Goal: Task Accomplishment & Management: Complete application form

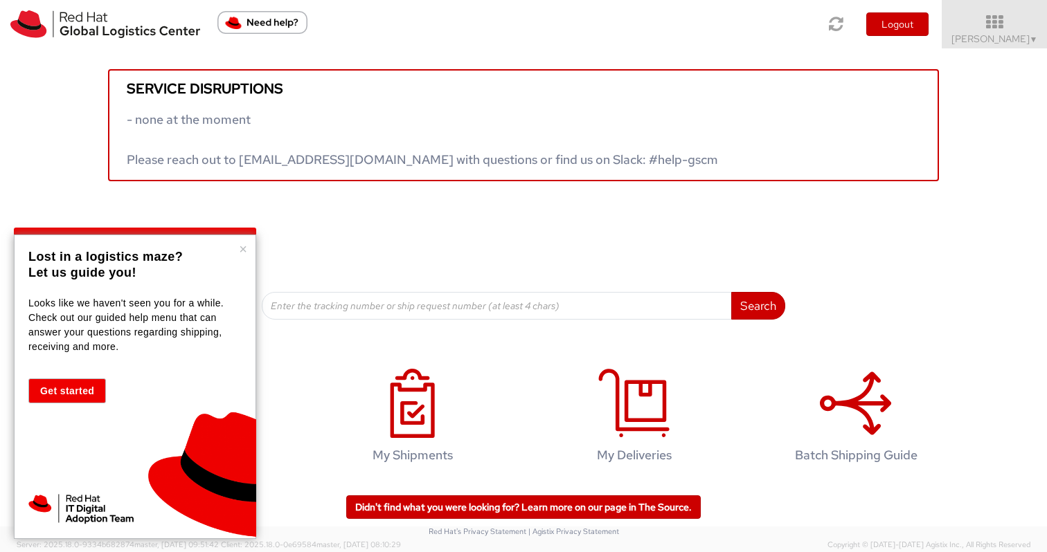
click at [242, 258] on div "× Lost in a logistics maze? Let us guide you! Looks like we haven't seen you fo…" at bounding box center [135, 387] width 242 height 305
click at [245, 253] on button "×" at bounding box center [243, 249] width 8 height 14
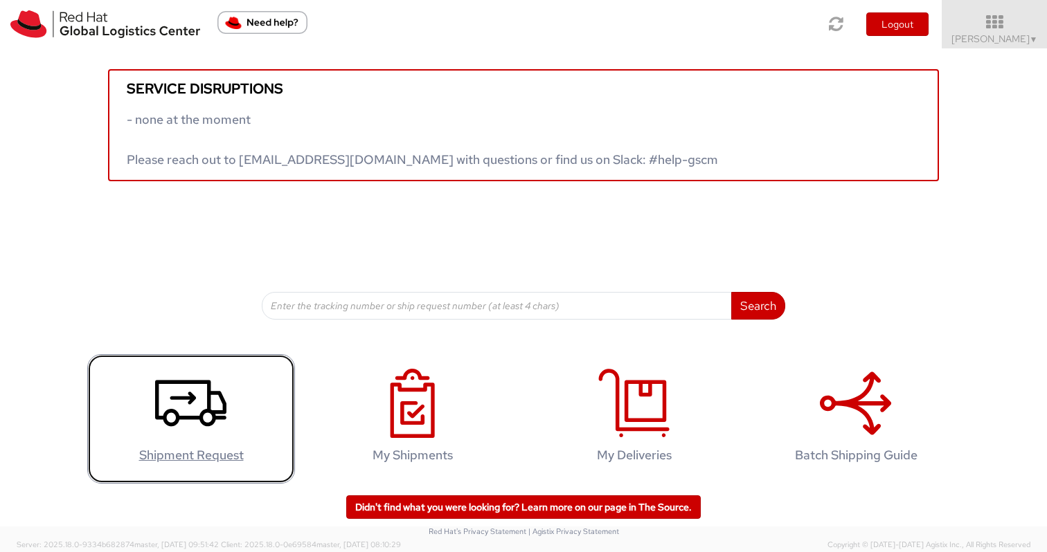
click at [190, 451] on h4 "Shipment Request" at bounding box center [191, 456] width 179 height 14
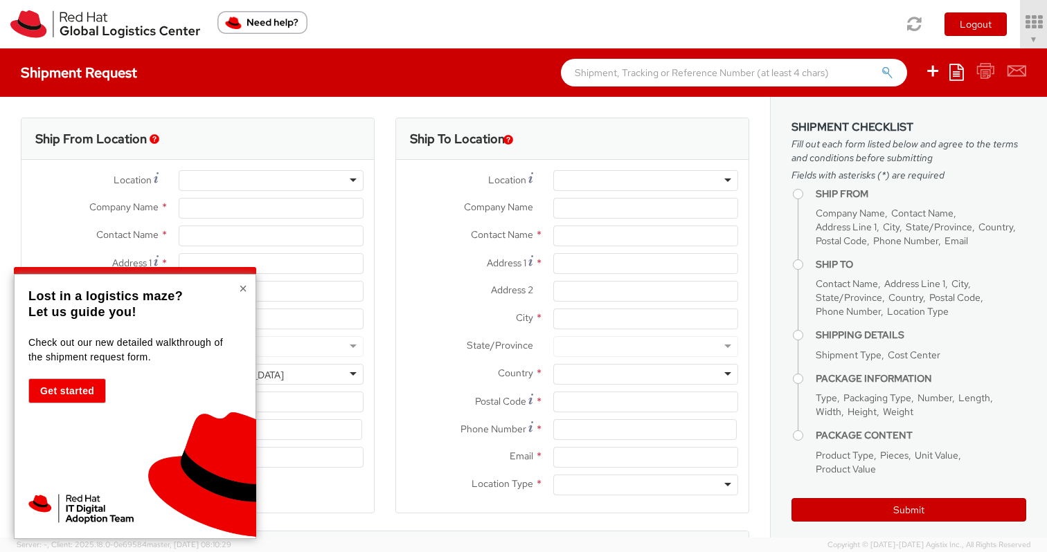
click at [245, 287] on button "×" at bounding box center [243, 289] width 8 height 14
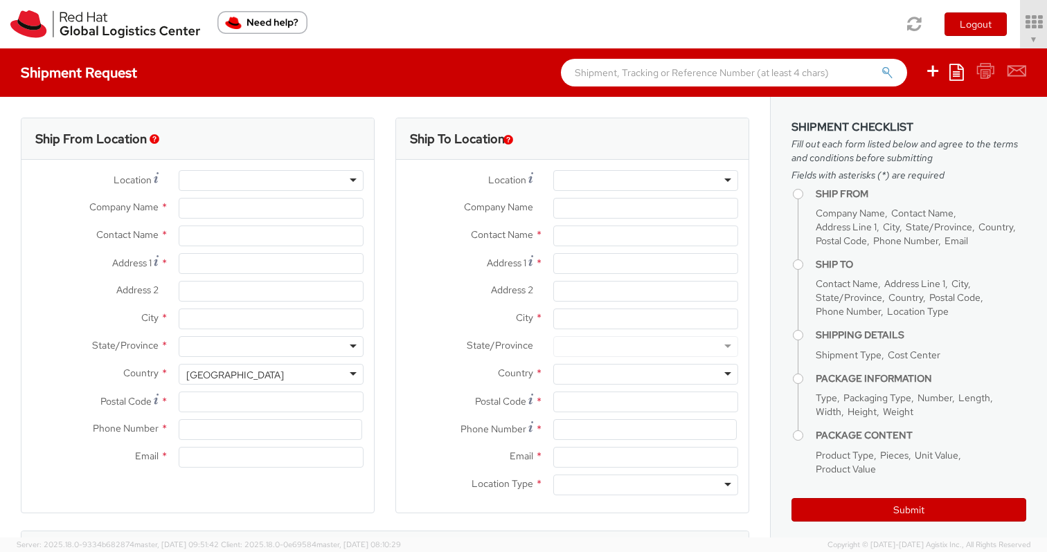
click at [217, 163] on div "Location * Company Name * Contact Name * Address 1 * Address 2 * City * State/P…" at bounding box center [197, 322] width 352 height 325
click at [216, 175] on div at bounding box center [271, 180] width 185 height 21
select select
select select "160"
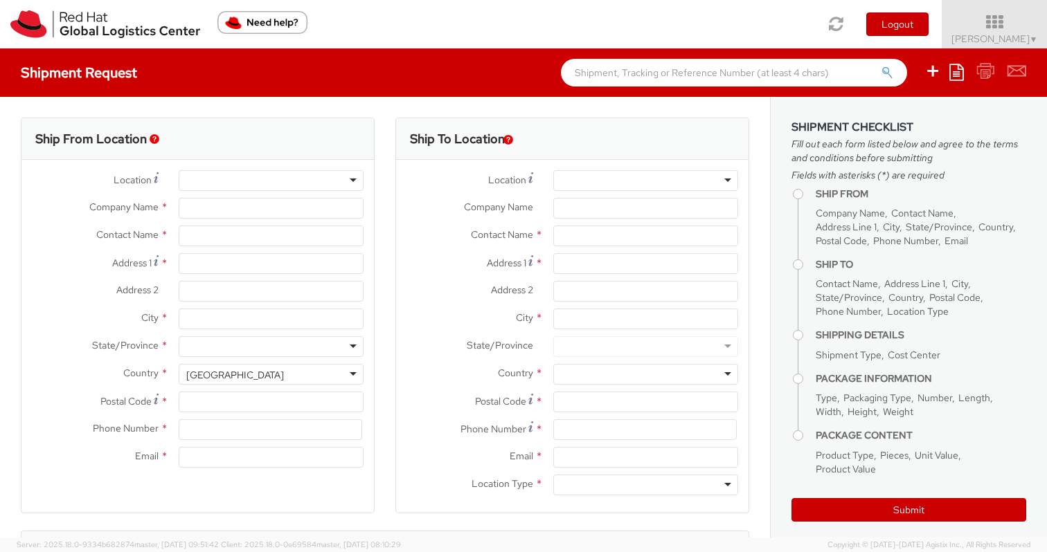
type input "Red Hat Asia-Pacific Pty Ltd"
type input "[PERSON_NAME]"
type input "Level 33, 1 Denison Street"
type input "NORTH SYDNEY"
type input "2060"
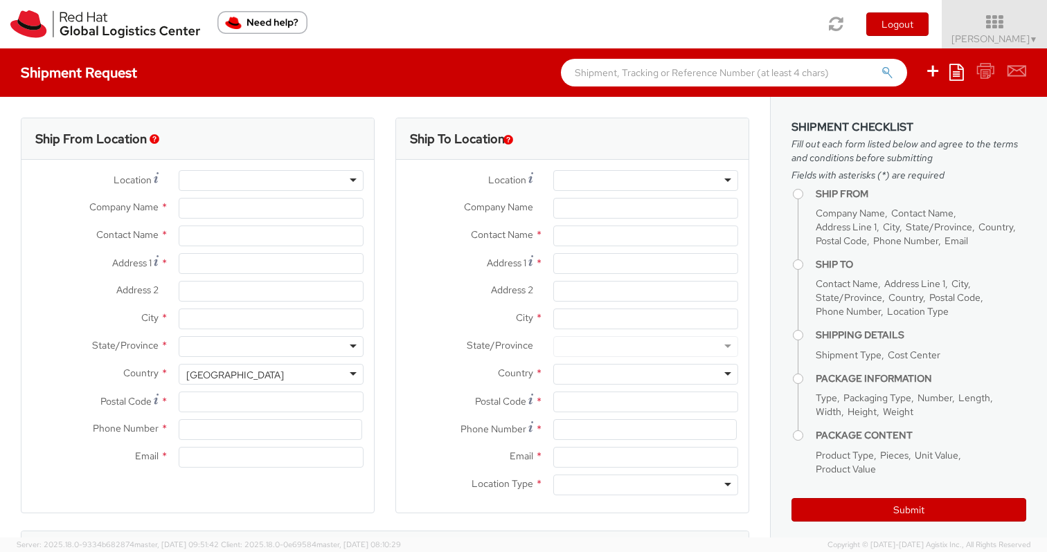
type input "+61 2 8923 2800"
type input "varkrish@redhat.com"
select select "CM"
select select "KGS"
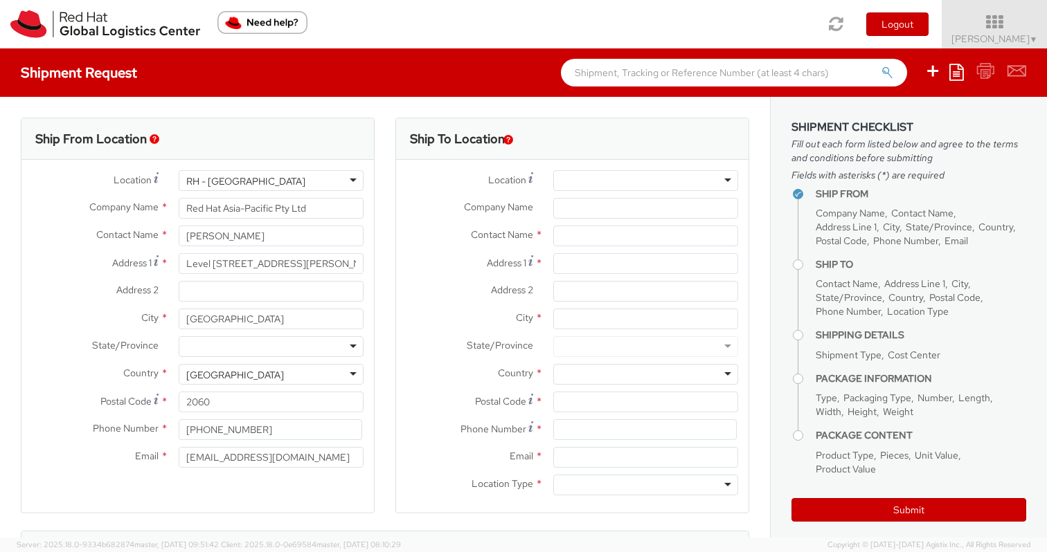
click at [615, 177] on div at bounding box center [645, 180] width 185 height 21
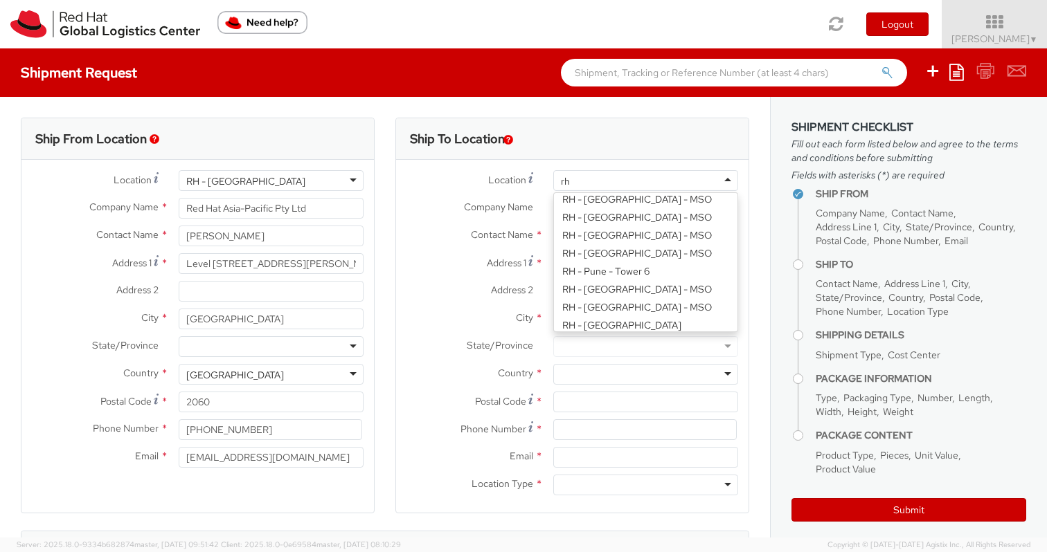
scroll to position [3, 0]
type input "rh - de"
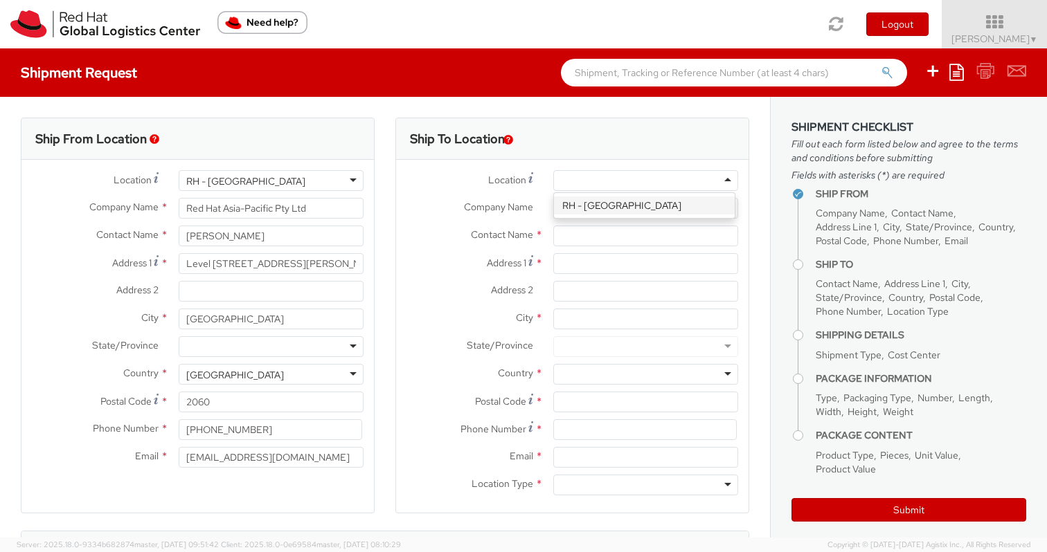
type input "Red Hat India Private Limited"
type input "5th Floor, West Wing"
type input "World Mark 1, Aerocity"
type input "NEW DELHI"
type input "110037"
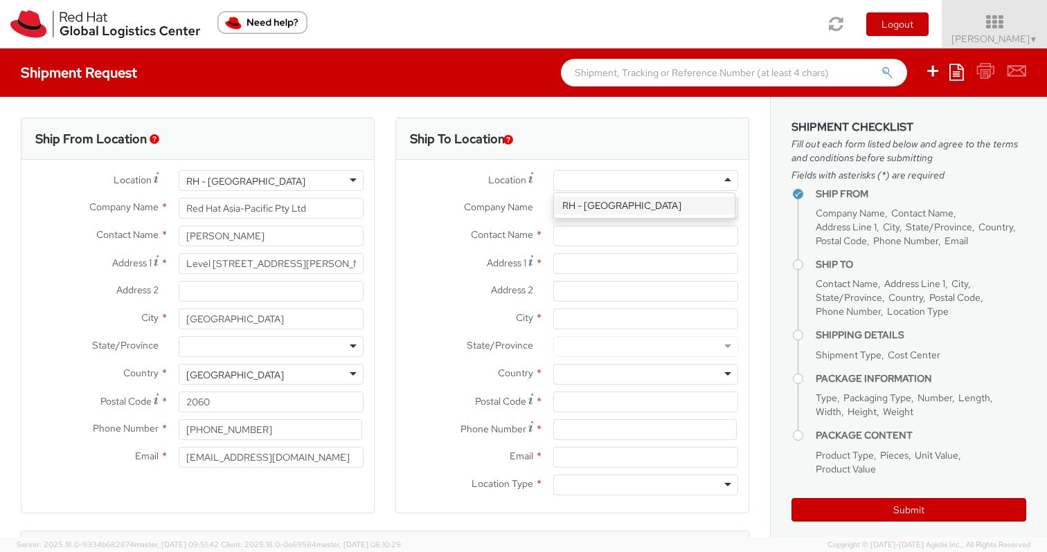
type input "1166442029"
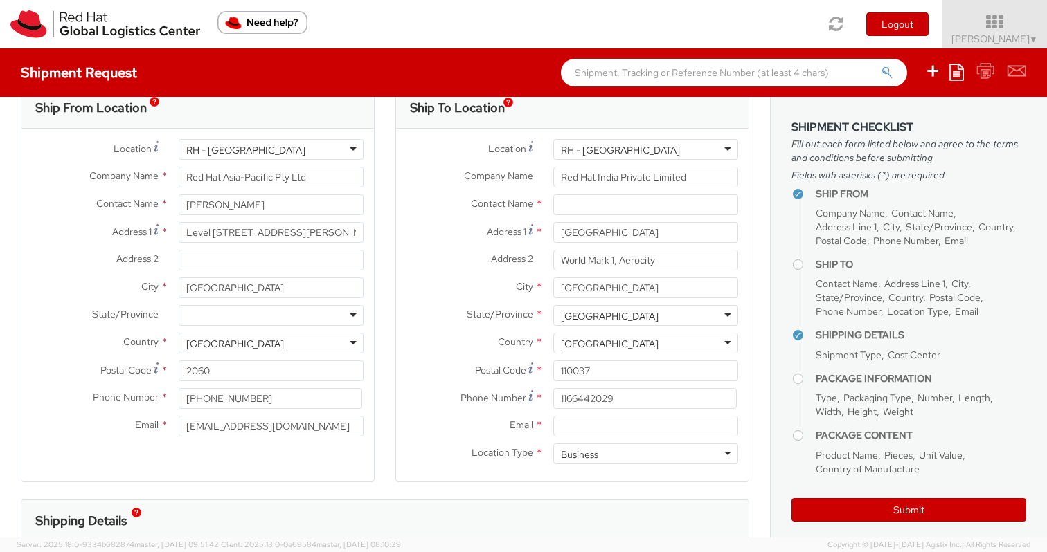
scroll to position [37, 0]
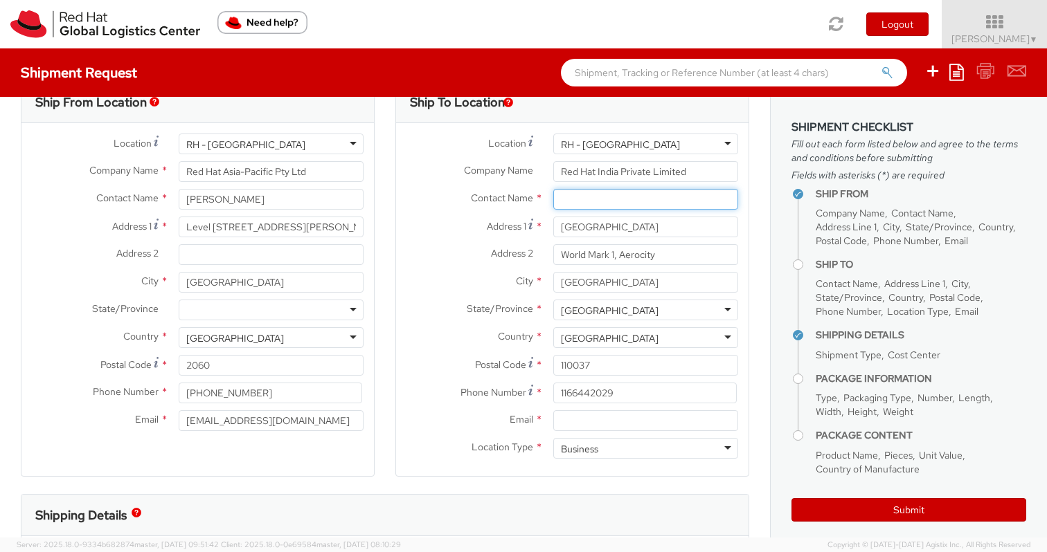
click at [614, 202] on input "text" at bounding box center [645, 199] width 185 height 21
type input "Sumit Garg"
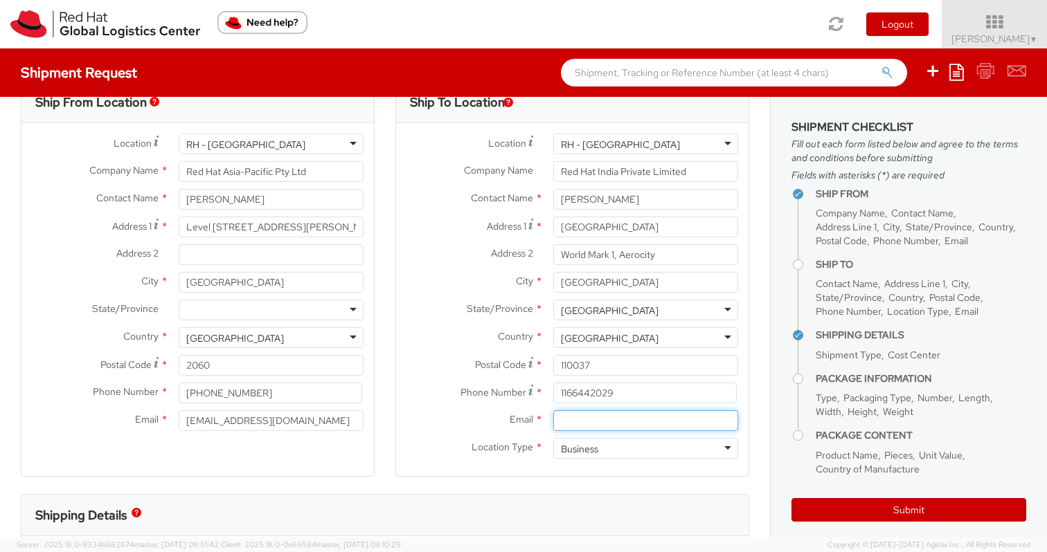
click at [593, 424] on input "Email *" at bounding box center [645, 421] width 185 height 21
paste input "sugarg@redhat.com"
type input "sugarg@redhat.com"
click at [588, 384] on input "1166442029" at bounding box center [644, 393] width 183 height 21
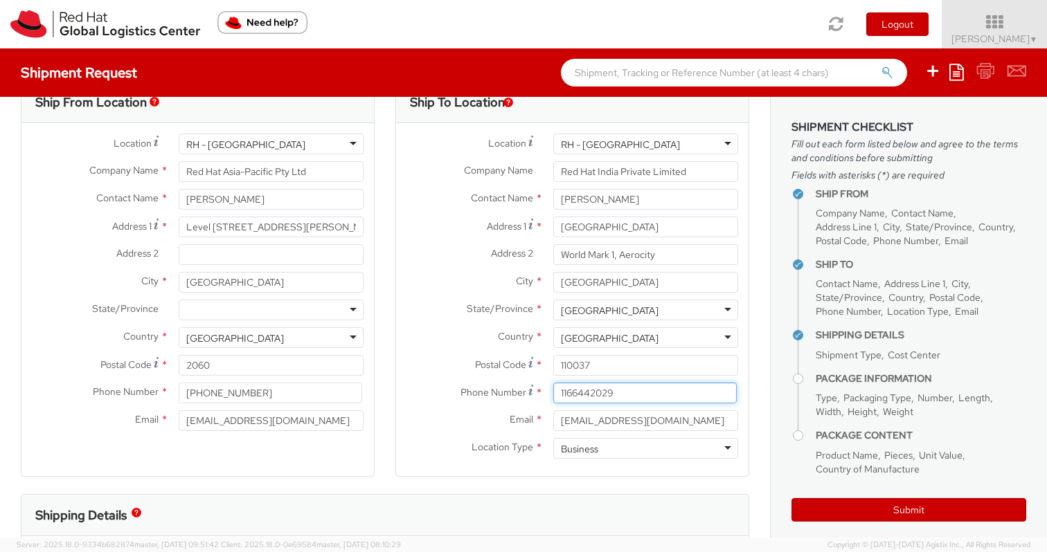
type input "8"
type input "+918860537777"
click at [295, 311] on div at bounding box center [271, 310] width 185 height 21
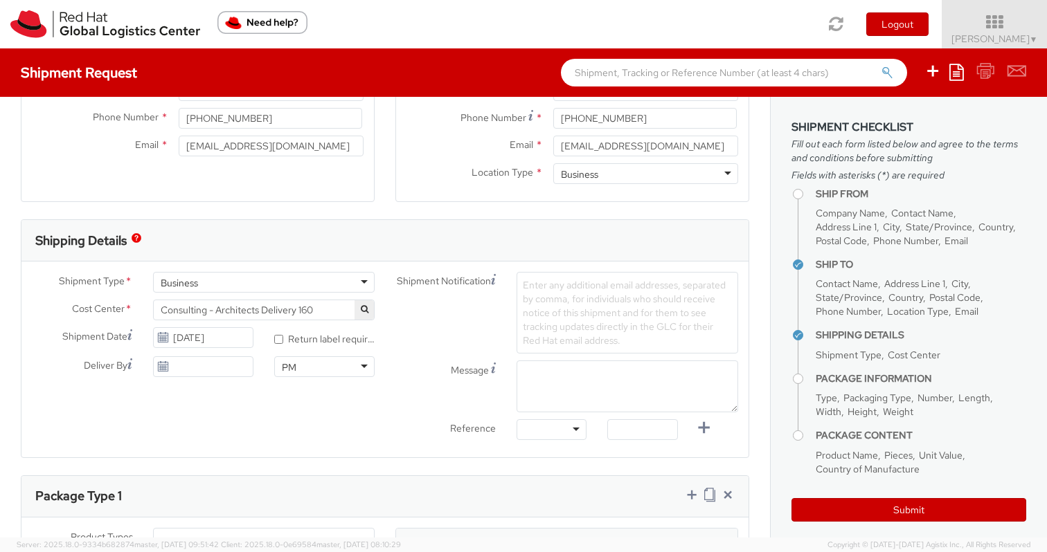
scroll to position [346, 0]
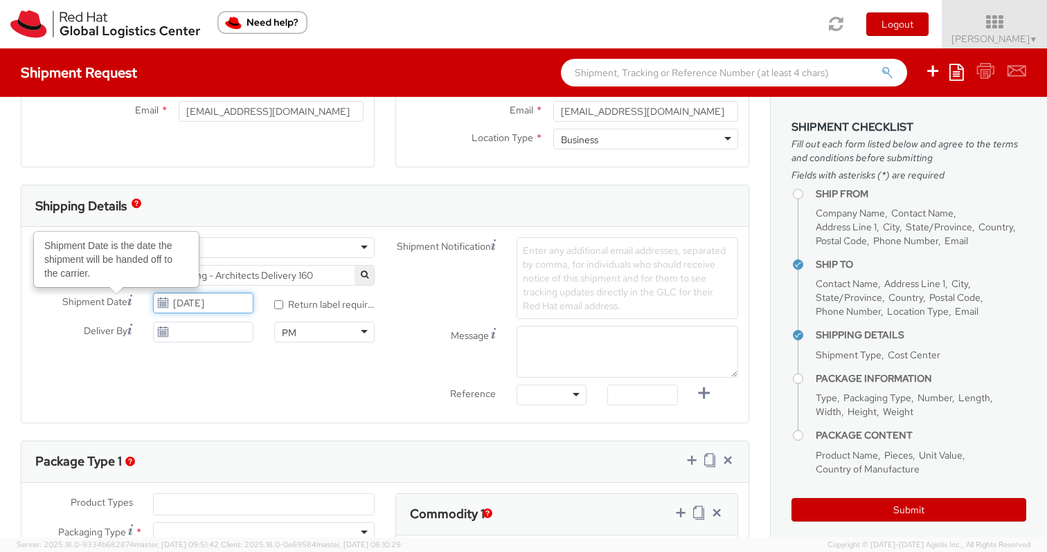
click at [192, 305] on input "09/02/2025" at bounding box center [203, 303] width 100 height 21
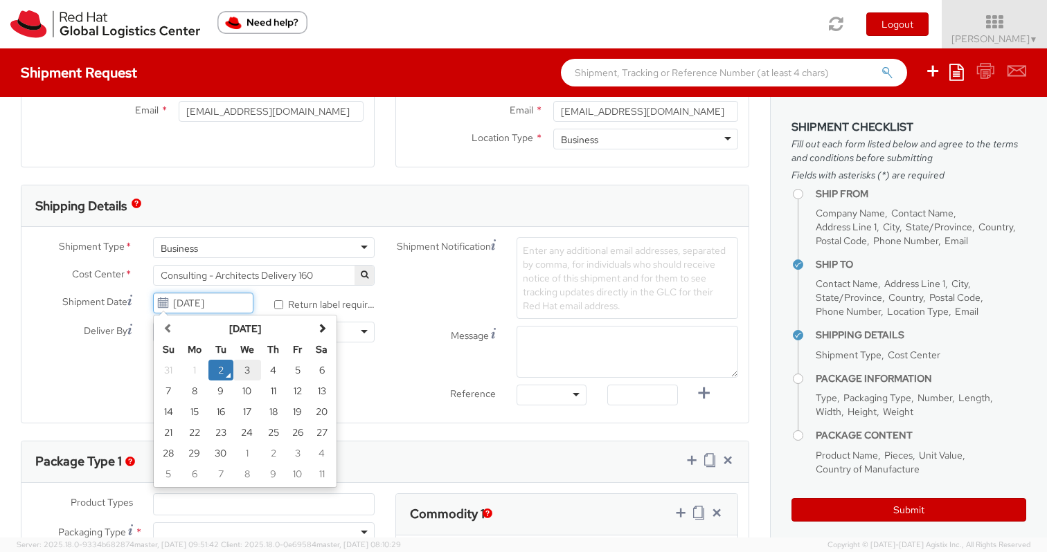
click at [246, 370] on td "3" at bounding box center [247, 370] width 28 height 21
type input "09/03/2025"
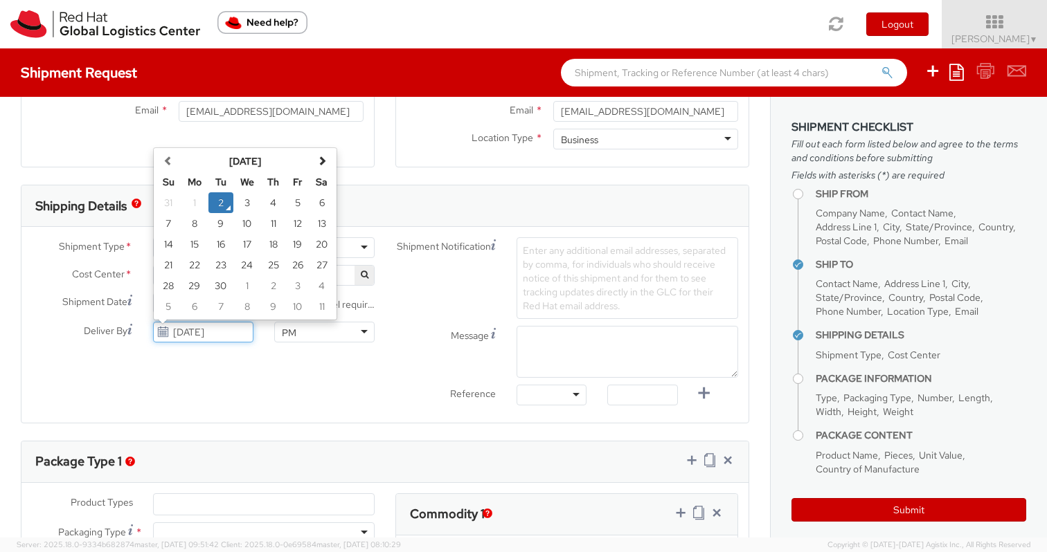
click at [222, 332] on input "09/02/2025" at bounding box center [203, 332] width 100 height 21
click at [233, 223] on td "10" at bounding box center [247, 223] width 28 height 21
type input "09/10/2025"
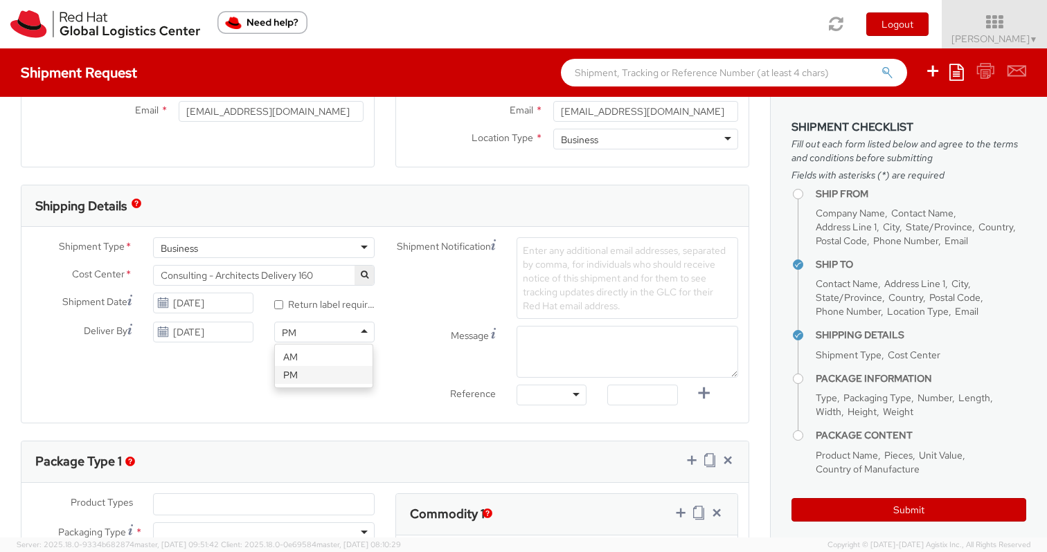
click at [316, 329] on div "PM" at bounding box center [324, 332] width 100 height 21
click at [316, 330] on div "PM" at bounding box center [324, 332] width 100 height 21
click at [573, 261] on span "Enter any additional email addresses, separated by comma, for individuals who s…" at bounding box center [624, 278] width 203 height 68
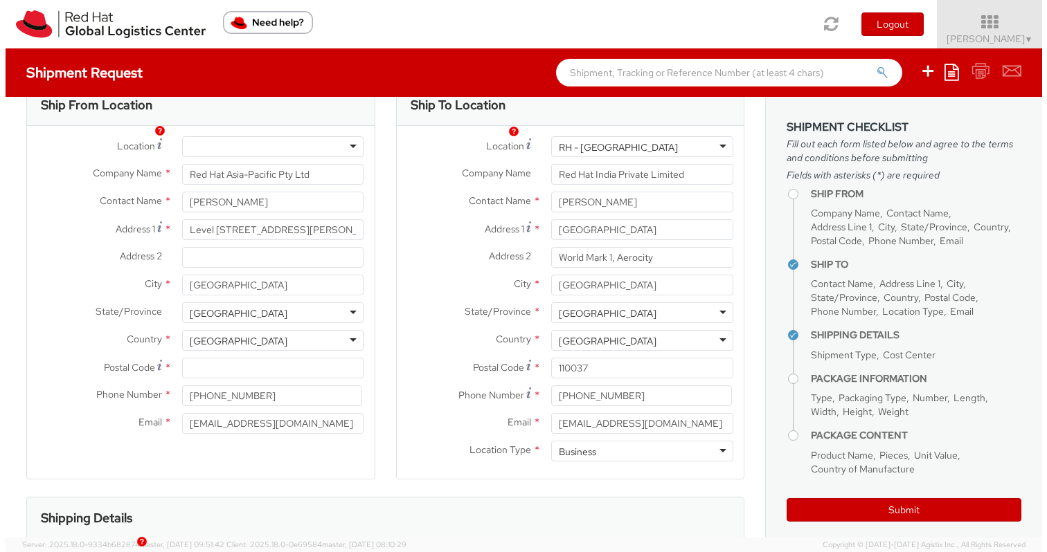
scroll to position [0, 0]
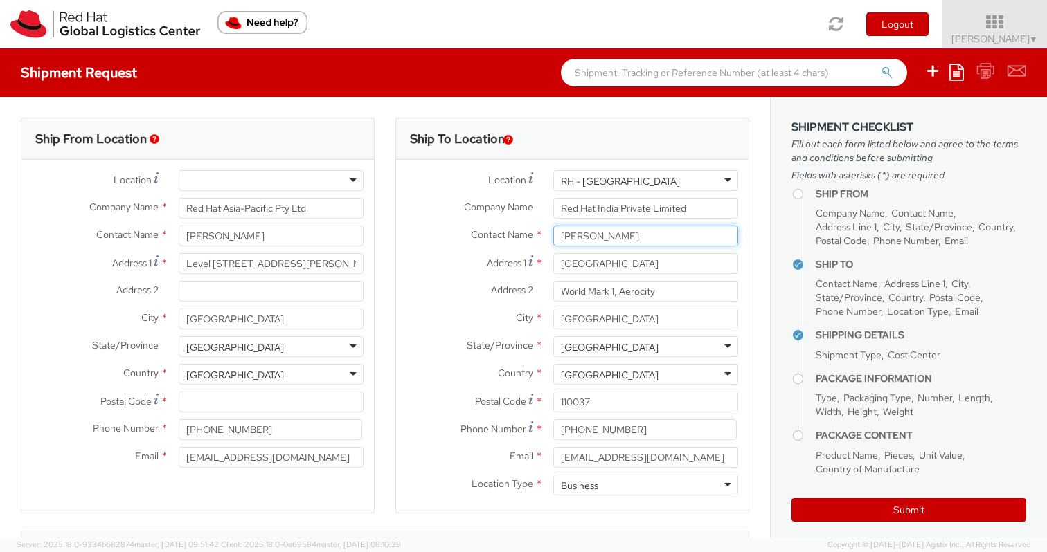
click at [577, 238] on input "Sumit Garg" at bounding box center [645, 236] width 185 height 21
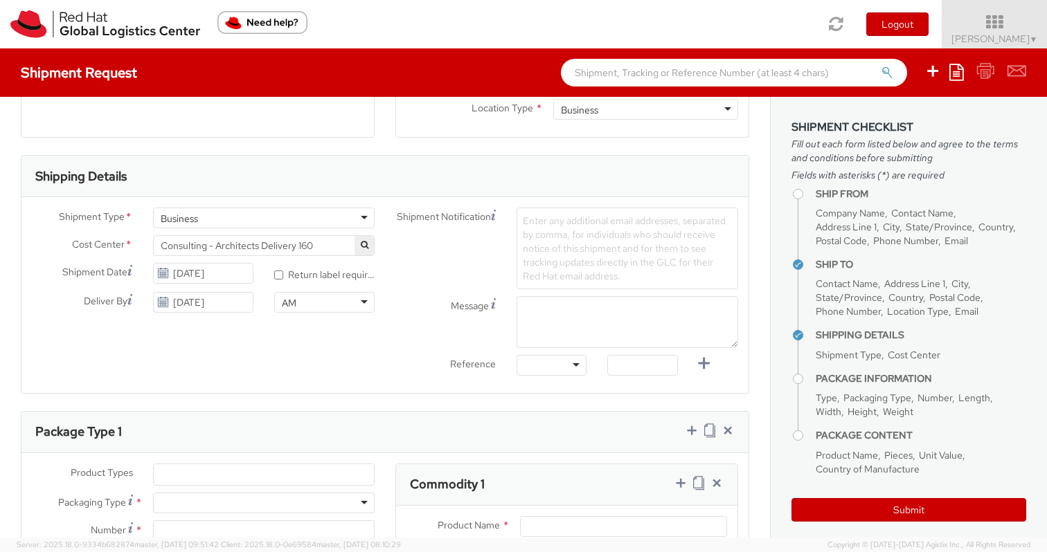
scroll to position [395, 0]
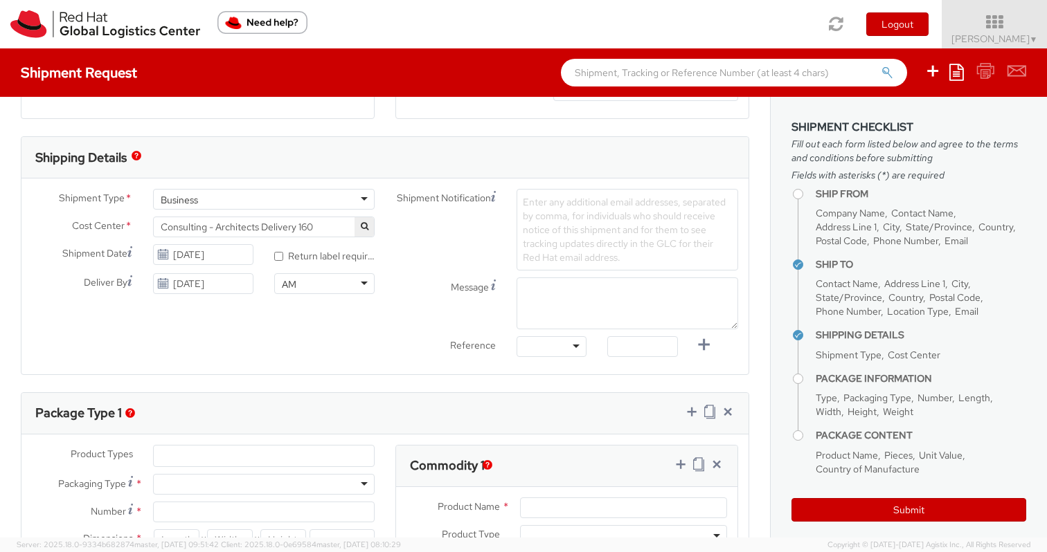
click at [599, 192] on div "Enter any additional email addresses, separated by comma, for individuals who s…" at bounding box center [627, 230] width 222 height 82
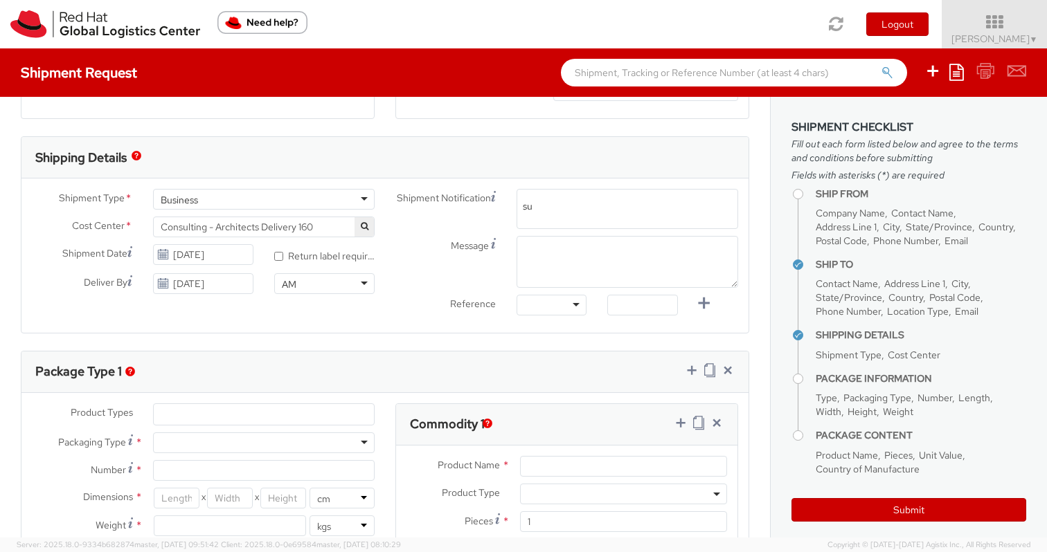
type input "s"
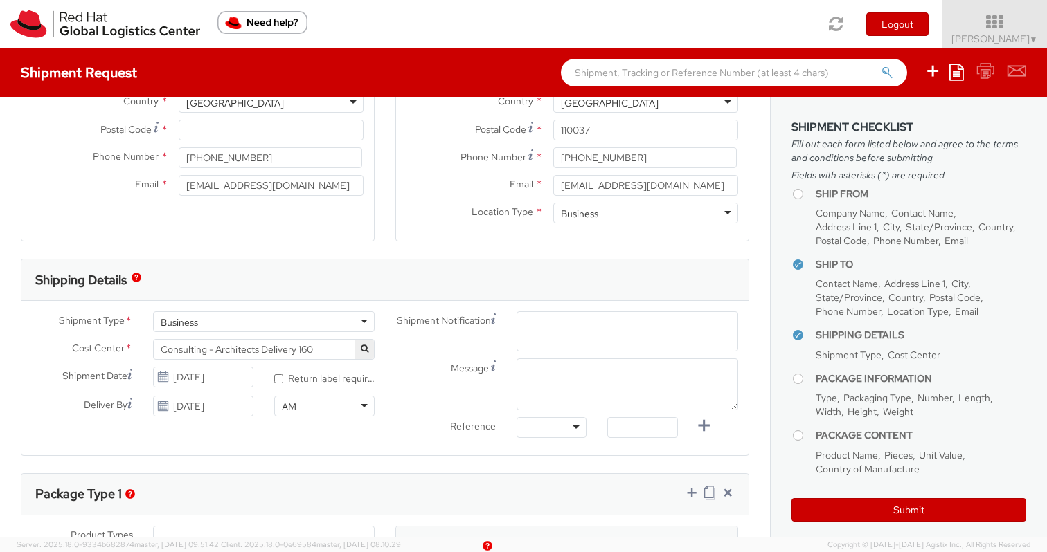
scroll to position [283, 0]
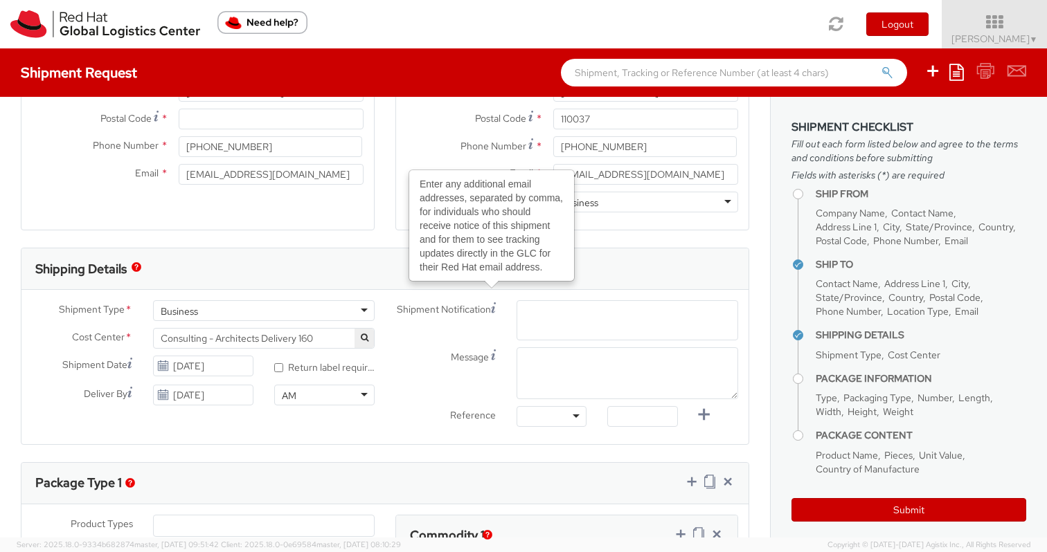
click at [571, 310] on span "Enter any additional email addresses, separated by comma, for individuals who s…" at bounding box center [627, 343] width 209 height 69
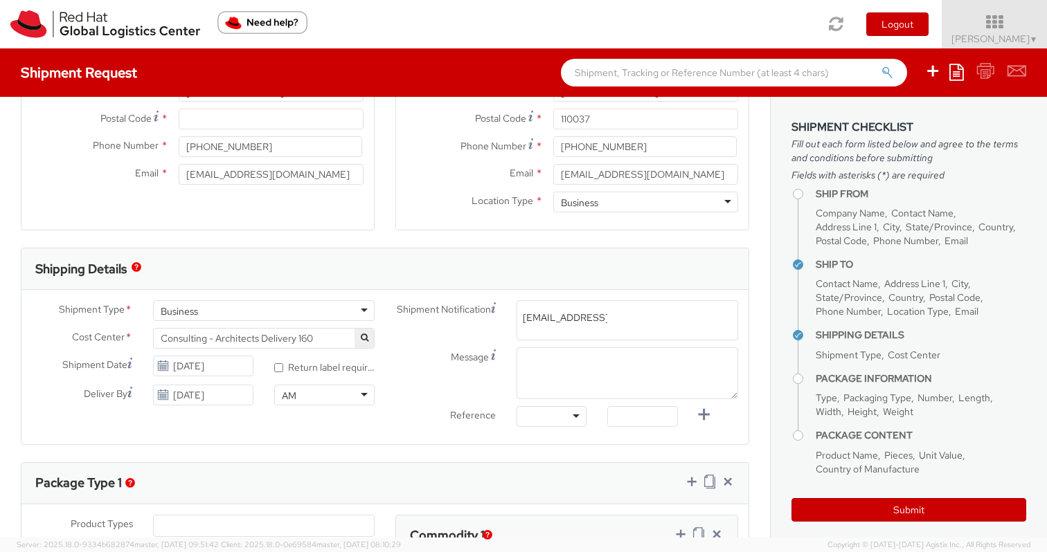
type input "anagpal@redhat.com"
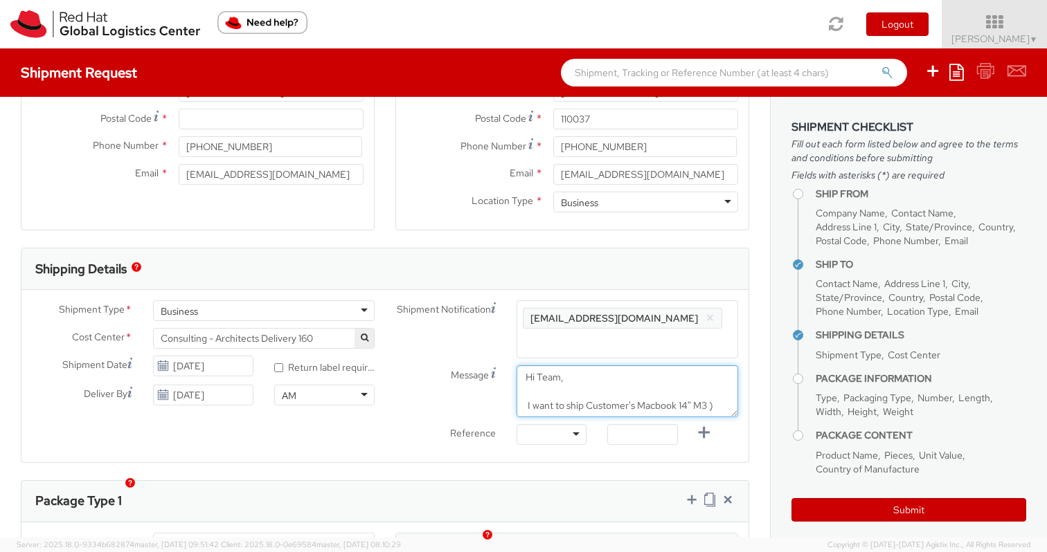
click at [670, 390] on textarea "Hi Team, I want to ship Customer's Macbook 14" M3 )" at bounding box center [627, 392] width 222 height 52
click at [714, 386] on textarea "Hi Team, I want to ship Customer's Macbook (14" M3 )" at bounding box center [627, 392] width 222 height 52
type textarea "Hi Team, I want to ship Customer's Macbook (14" M3 ) back to RedHat Delhi offic…"
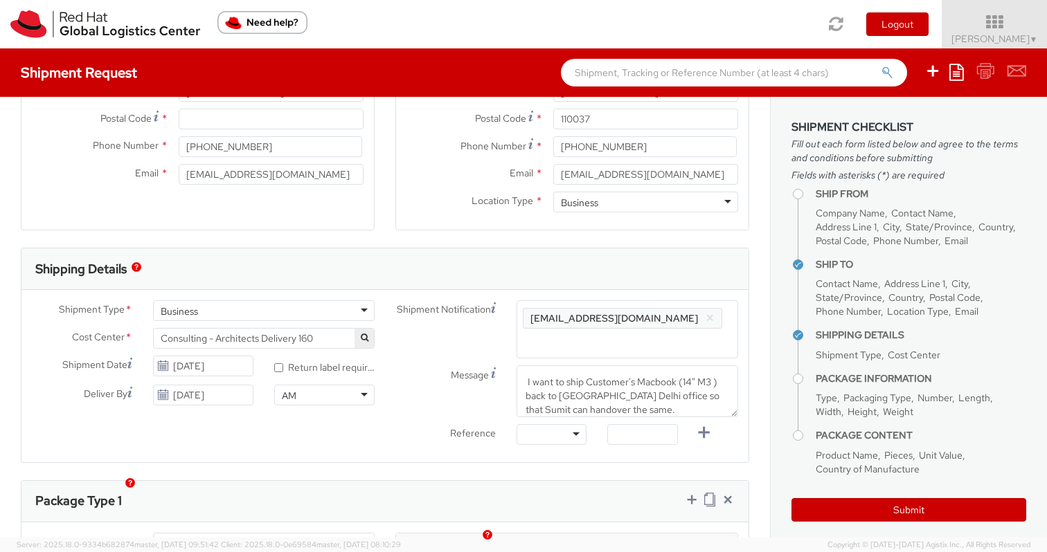
click at [556, 424] on div at bounding box center [551, 434] width 70 height 21
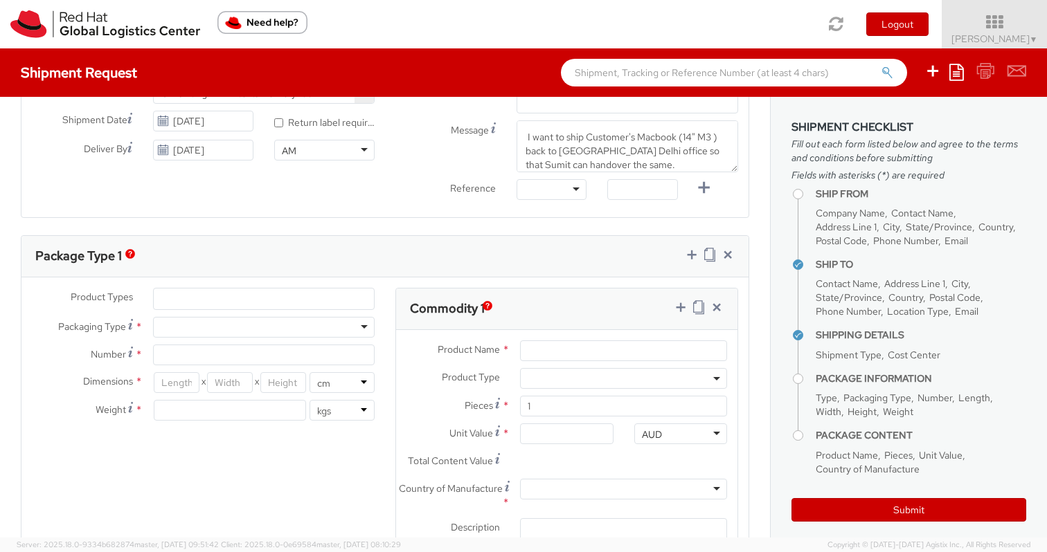
scroll to position [541, 0]
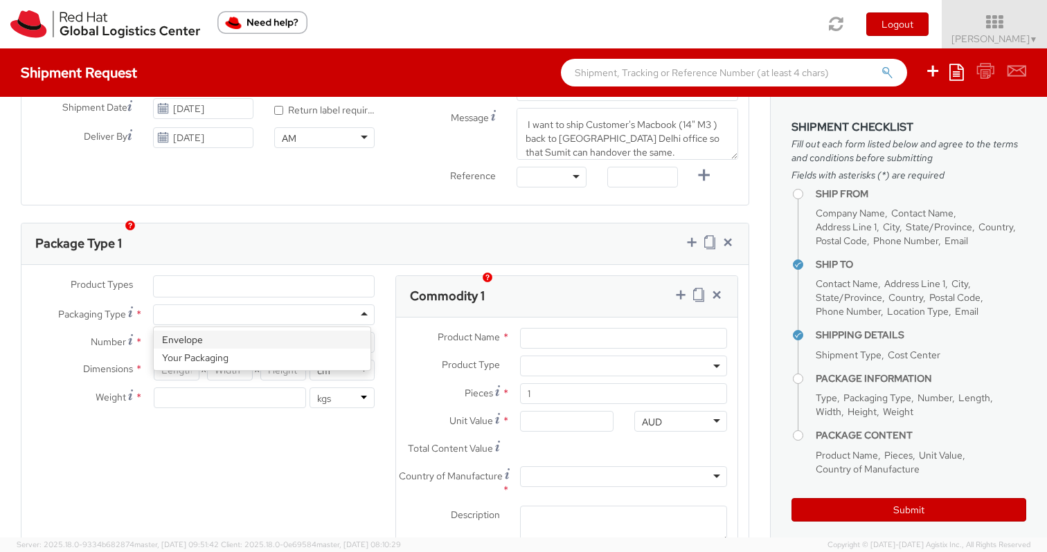
click at [323, 305] on div at bounding box center [264, 315] width 222 height 21
type input "1"
type input "24.13"
type input "31.75"
type input "0.64"
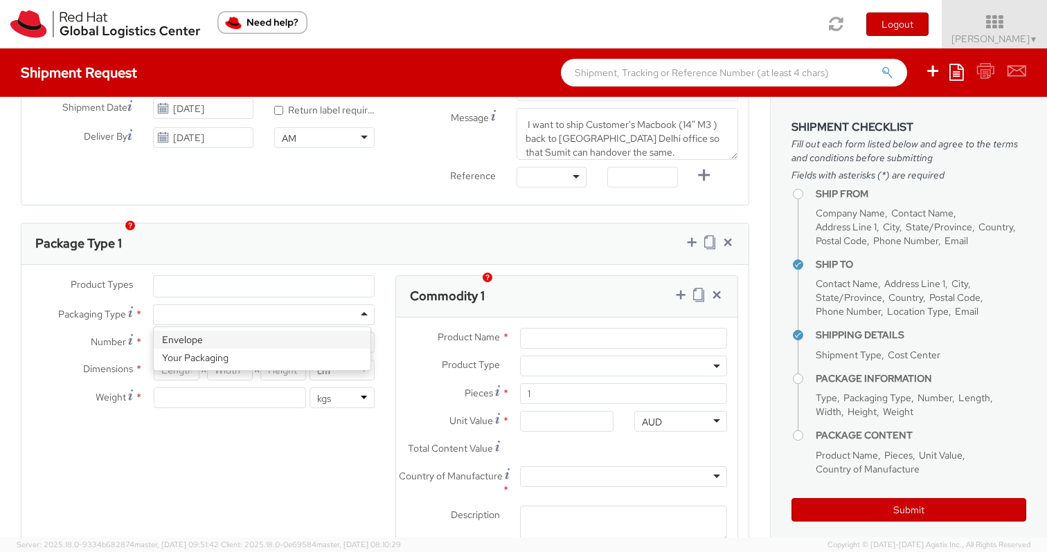
type input "0.5"
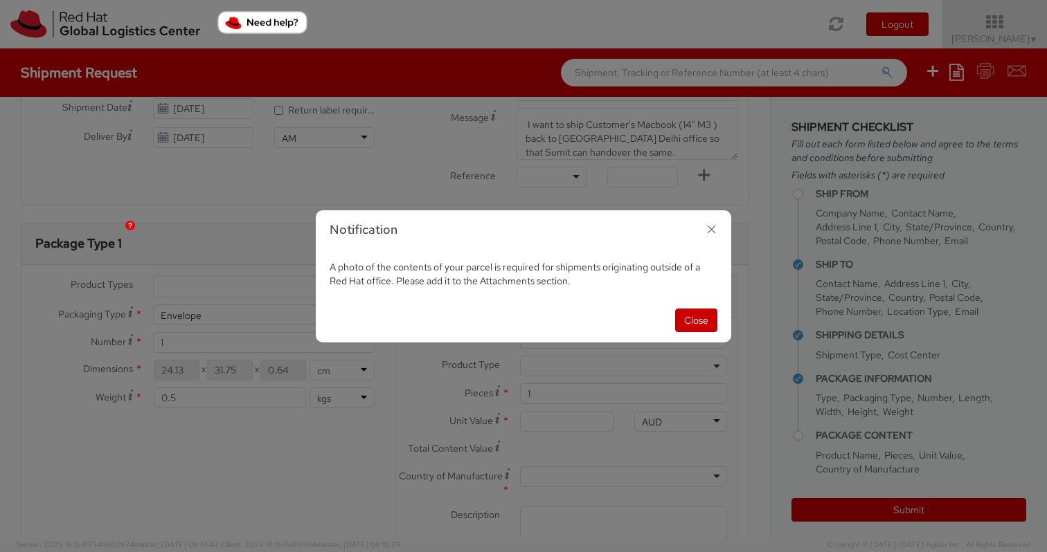
click at [715, 233] on icon "button" at bounding box center [711, 229] width 20 height 20
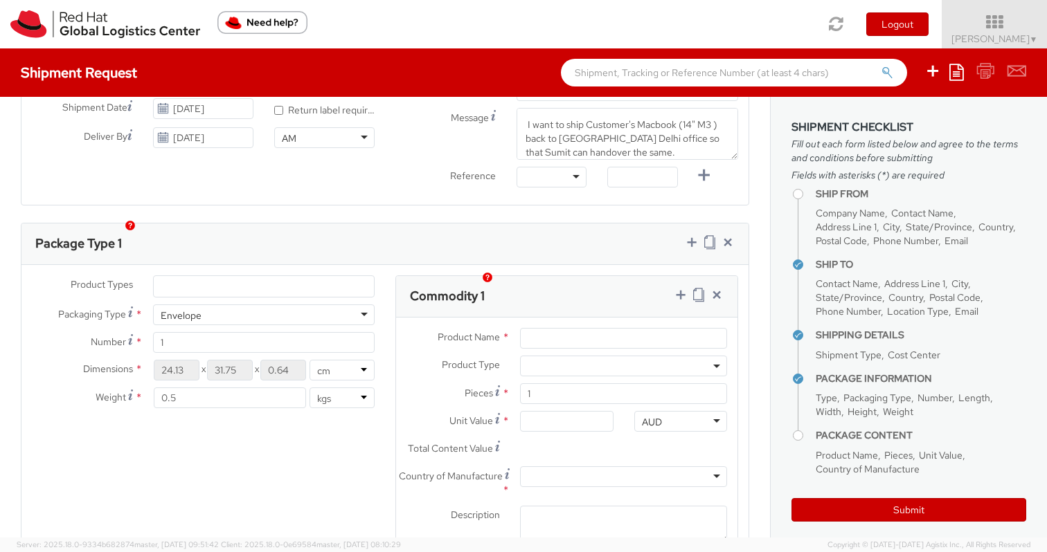
click at [344, 305] on div "Envelope" at bounding box center [264, 315] width 222 height 21
click at [565, 328] on input "Product Name *" at bounding box center [623, 338] width 207 height 21
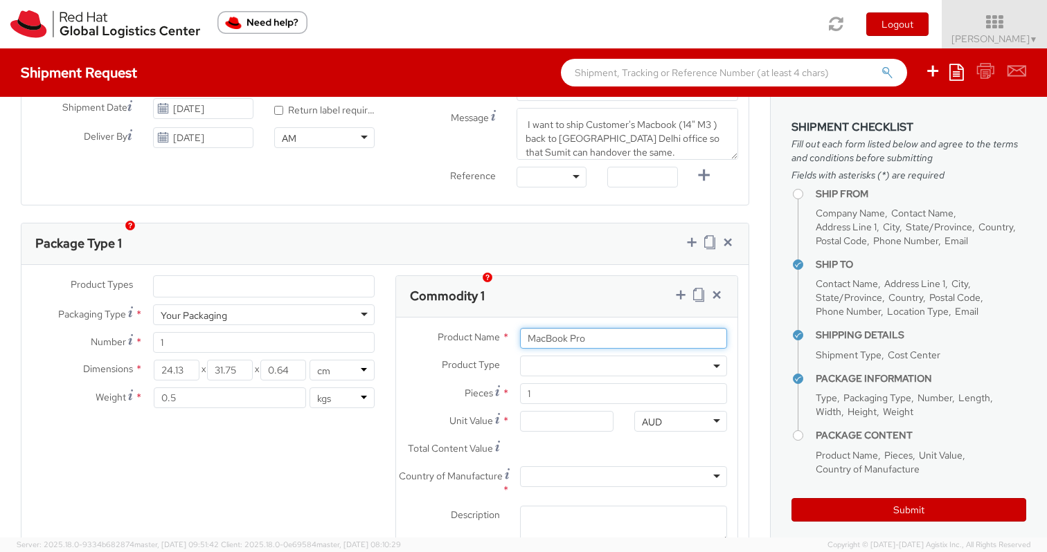
type input "MacBook Pro"
click at [689, 336] on div "Product Name * MacBook Pro" at bounding box center [566, 342] width 341 height 28
click at [687, 356] on span at bounding box center [623, 366] width 207 height 21
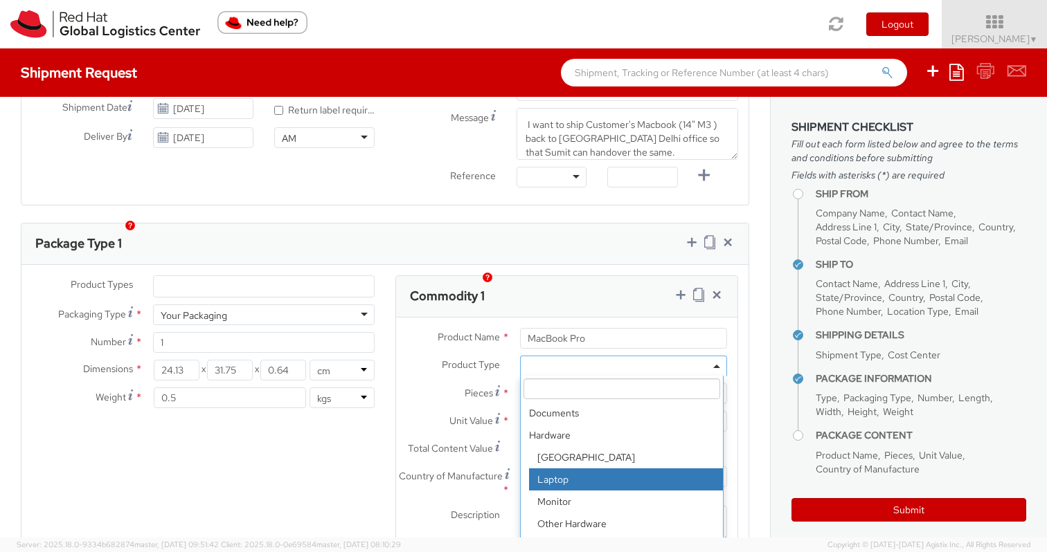
select select "LAPTOP"
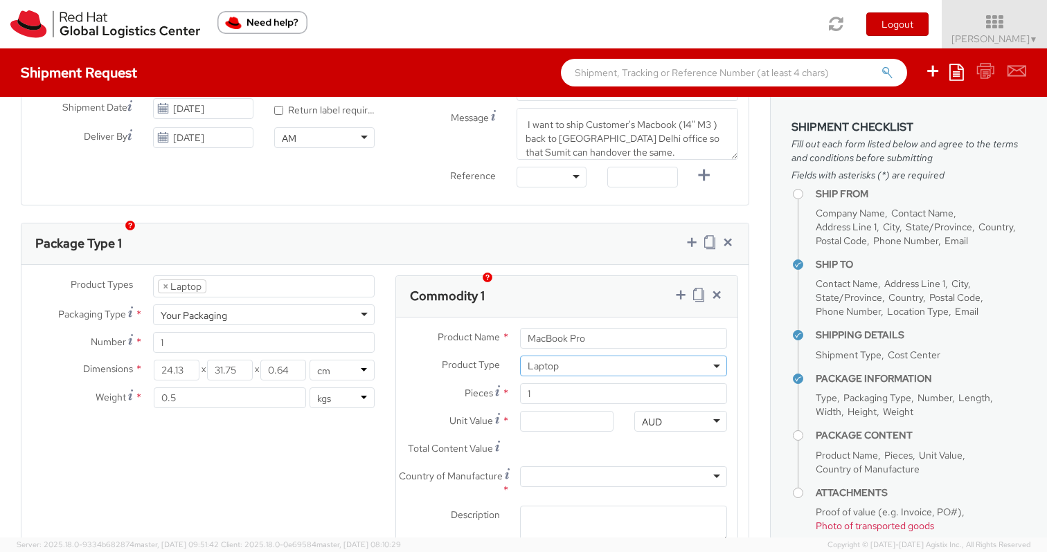
scroll to position [42, 0]
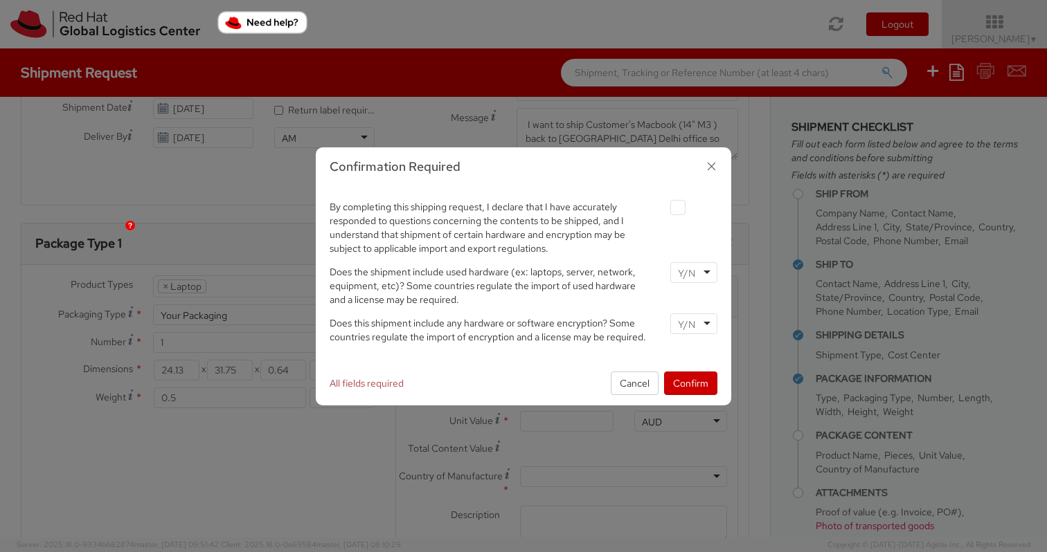
click at [680, 204] on label at bounding box center [677, 207] width 15 height 15
click at [666, 204] on input "checkbox" at bounding box center [661, 208] width 9 height 9
checkbox input "true"
click at [690, 284] on div "Does the shipment include used hardware (ex: laptops, server, network, equipmen…" at bounding box center [523, 284] width 408 height 44
click at [690, 276] on input "select-one" at bounding box center [688, 274] width 20 height 14
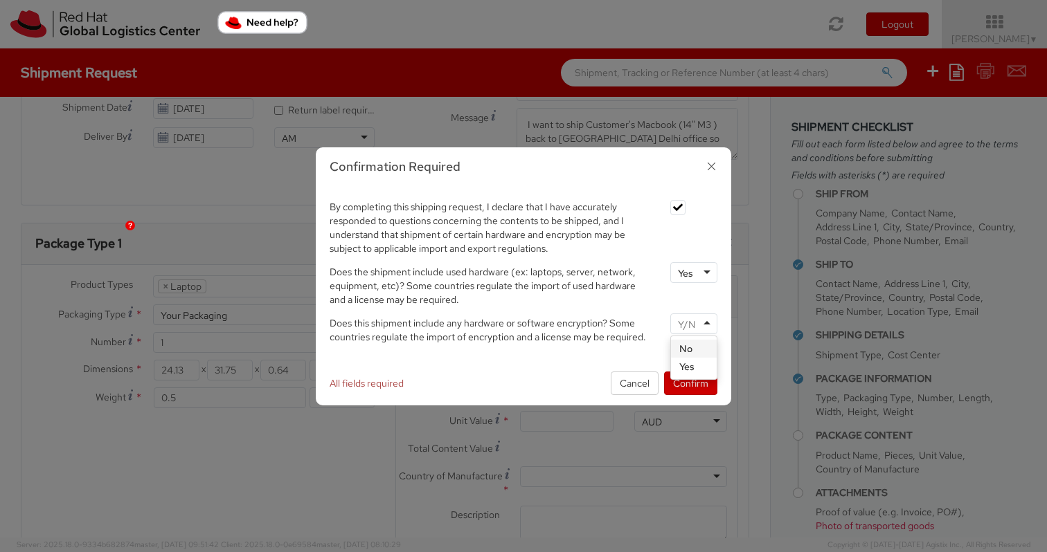
click at [688, 322] on input "select-one" at bounding box center [688, 325] width 20 height 14
click at [688, 381] on button "Confirm" at bounding box center [690, 384] width 53 height 24
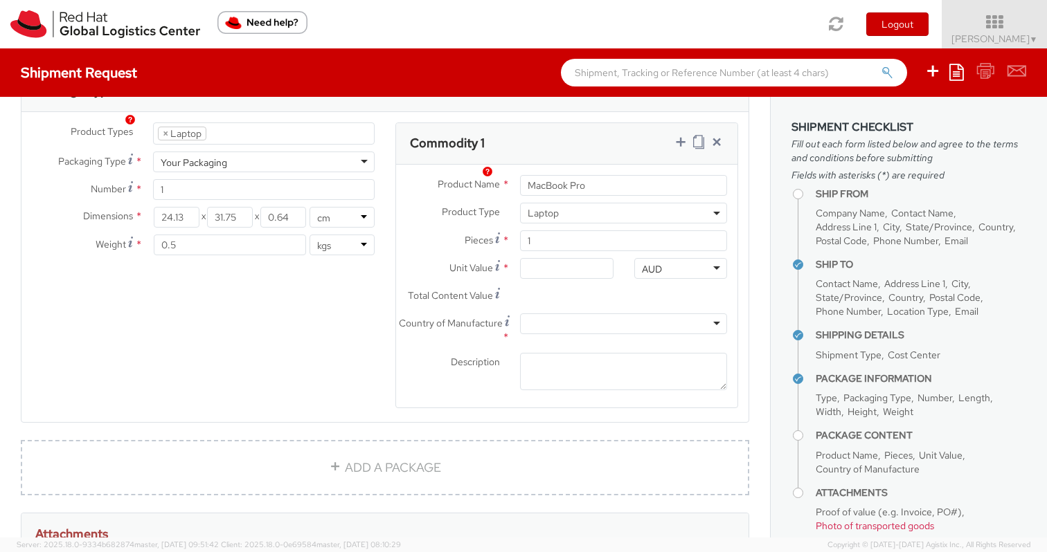
scroll to position [694, 0]
click at [546, 258] on input "Unit Value *" at bounding box center [566, 268] width 93 height 21
type input "9.00"
type input "90.00"
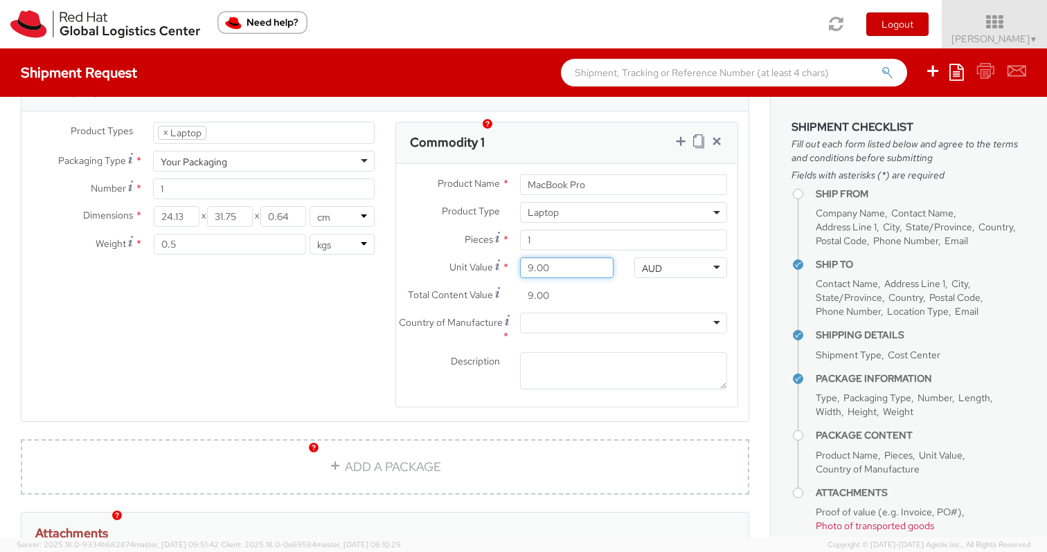
type input "90.00"
type input "900.00"
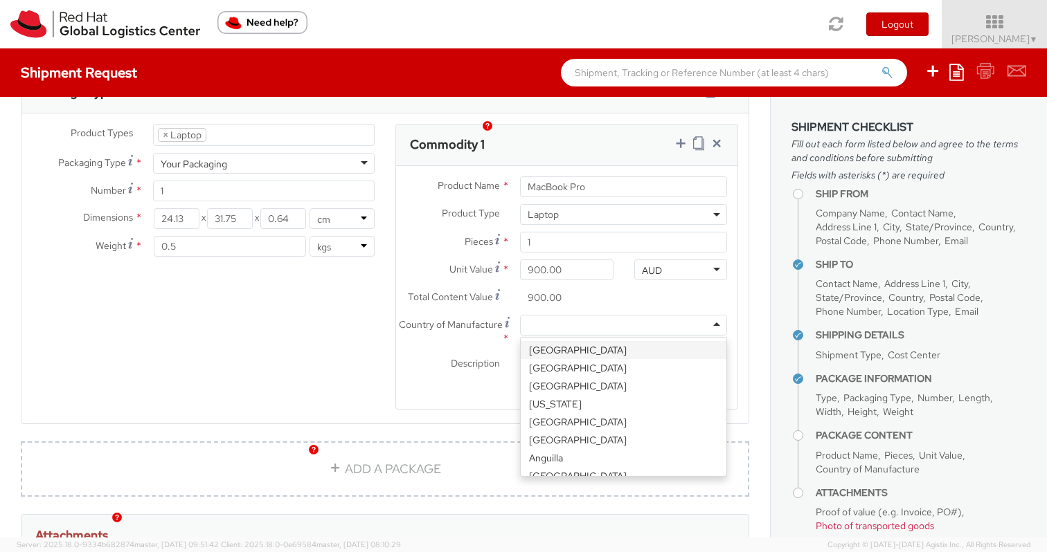
click at [570, 315] on div at bounding box center [623, 325] width 207 height 21
type input "IND"
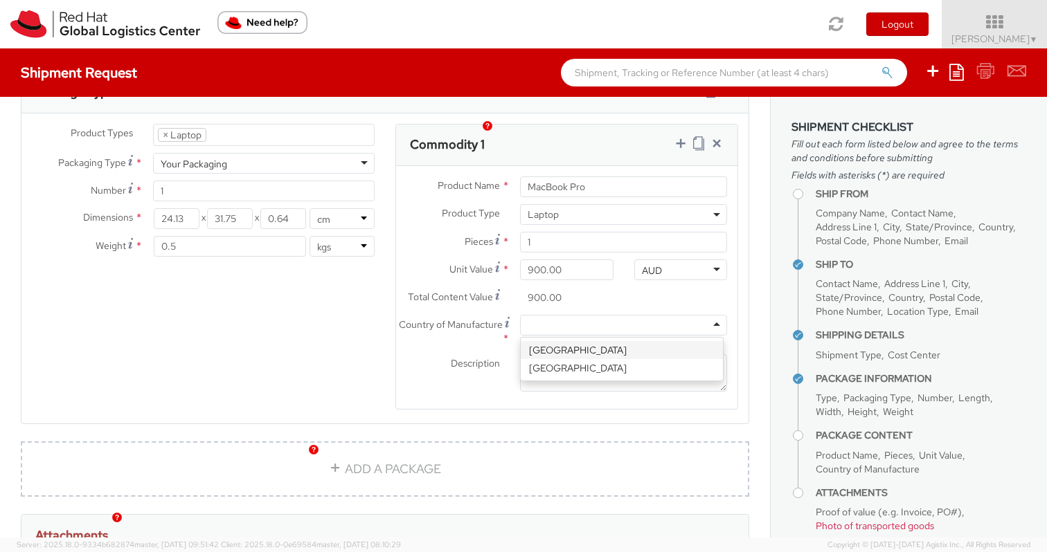
scroll to position [0, 0]
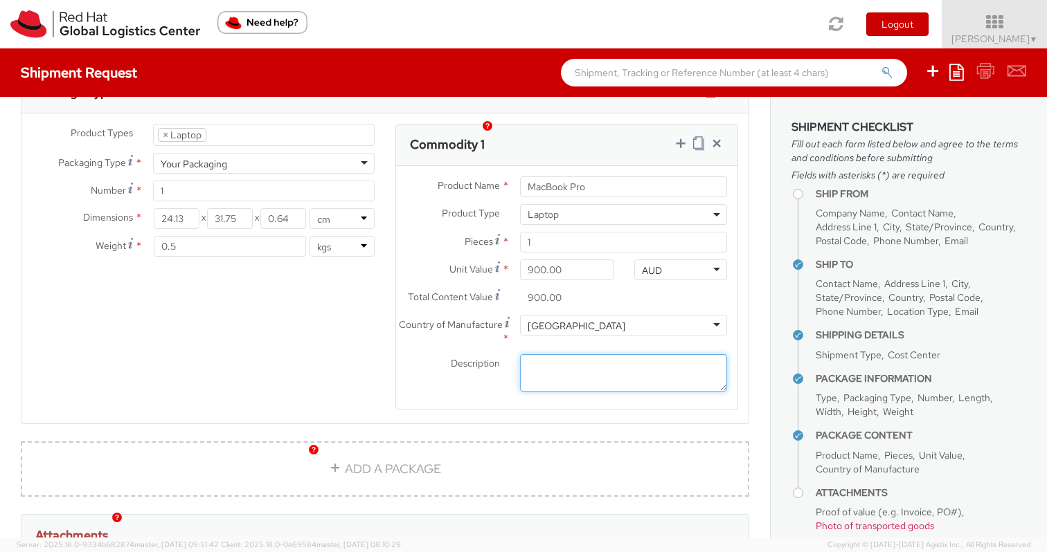
click at [558, 357] on textarea "Description *" at bounding box center [623, 373] width 207 height 38
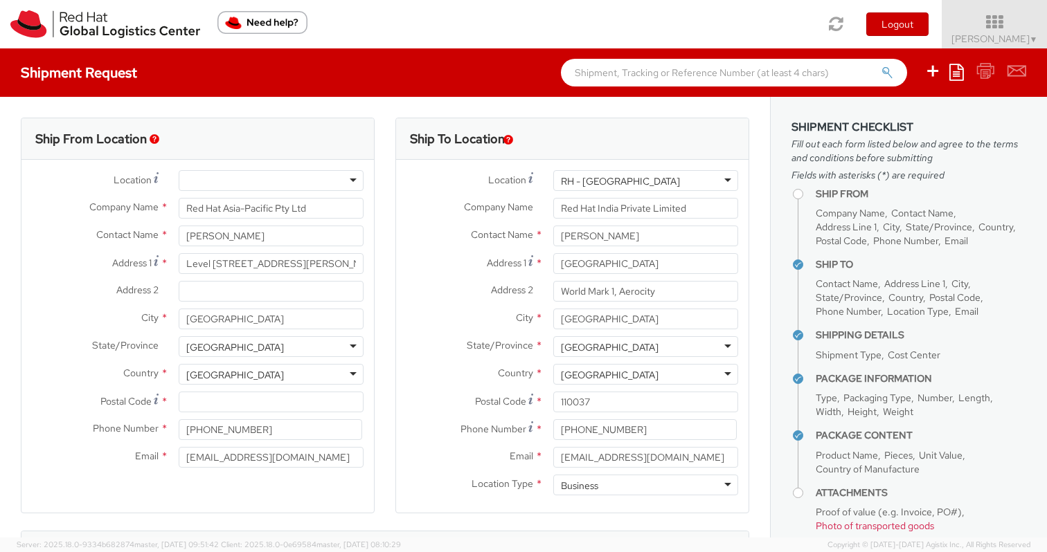
type textarea "CUSTOMER'S LAPTOP TO BE RETURNED"
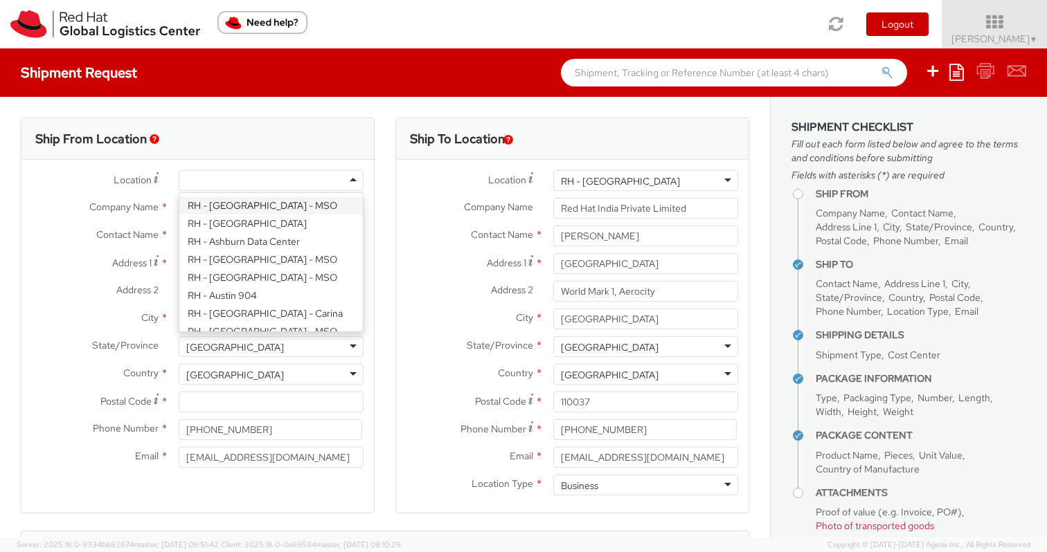
click at [344, 179] on div at bounding box center [271, 180] width 185 height 21
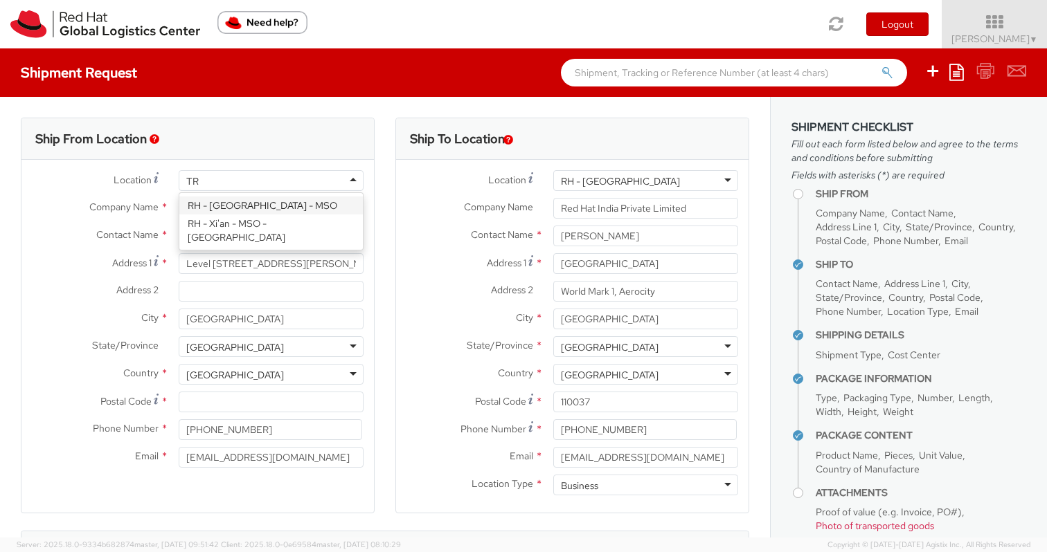
type input "T"
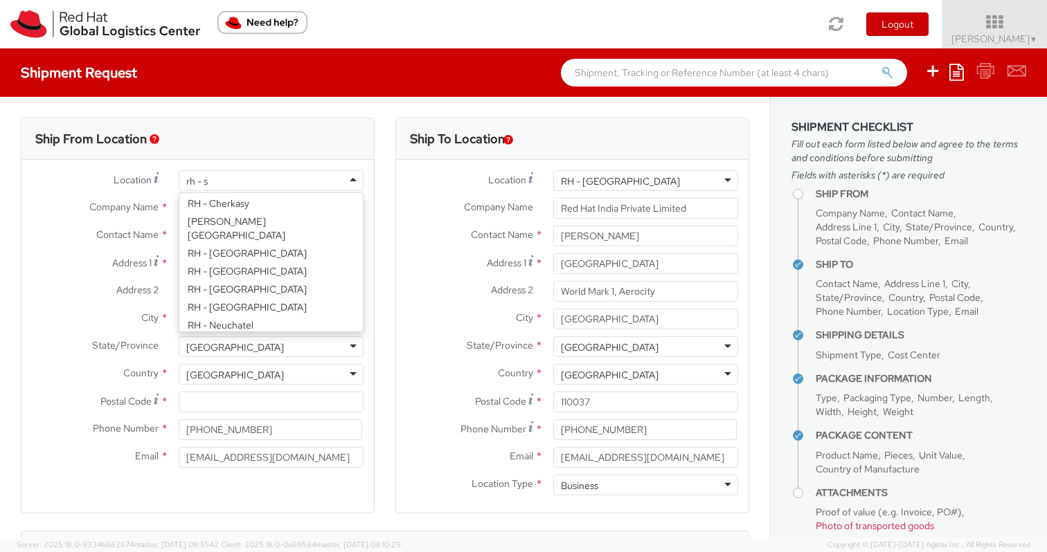
type input "rh - sy"
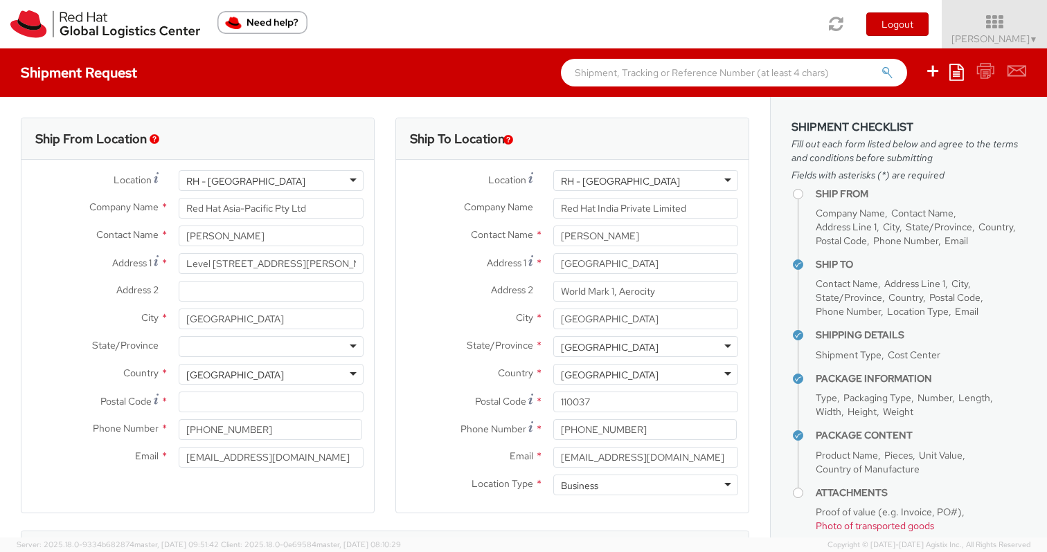
type input "2060"
click at [294, 451] on input "Email *" at bounding box center [271, 457] width 185 height 21
type input "varkrish@redhat.com"
click at [213, 426] on input "+61 2 8923 2800" at bounding box center [270, 430] width 183 height 21
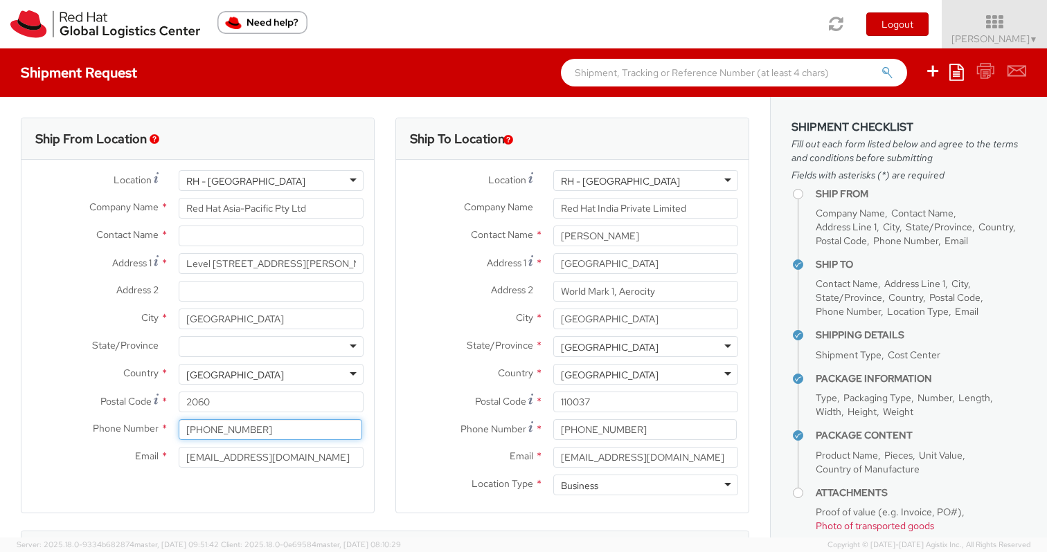
drag, startPoint x: 199, startPoint y: 426, endPoint x: 320, endPoint y: 423, distance: 120.5
click at [320, 423] on input "+61 2 8923 2800" at bounding box center [270, 430] width 183 height 21
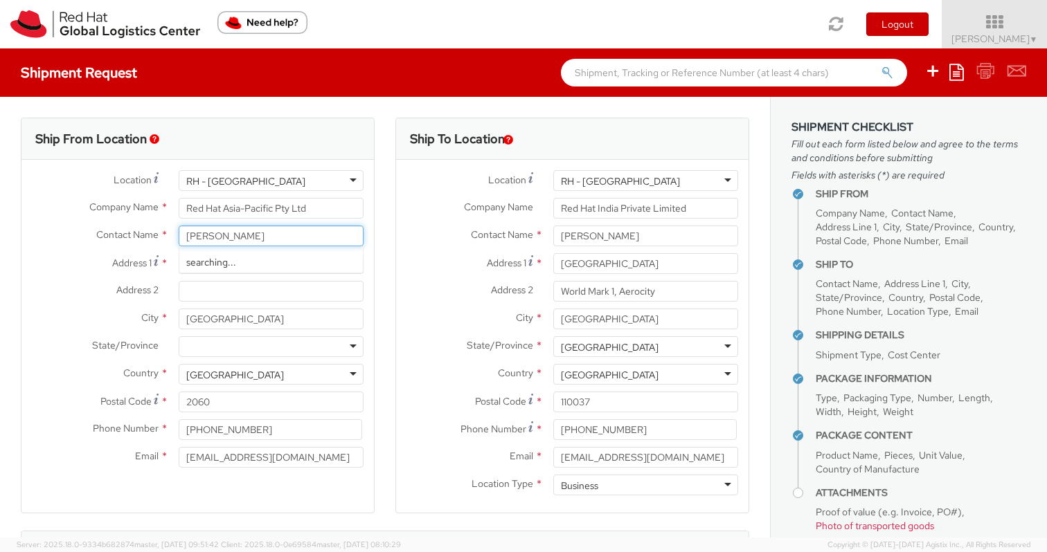
click at [215, 240] on input "Varun krishnamurthy" at bounding box center [271, 236] width 185 height 21
type input "[PERSON_NAME]"
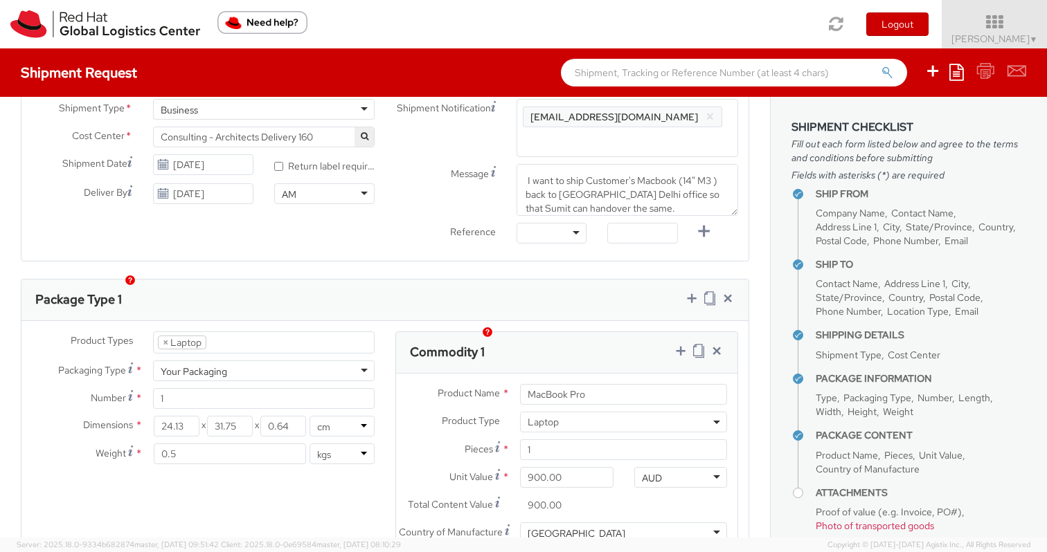
scroll to position [489, 0]
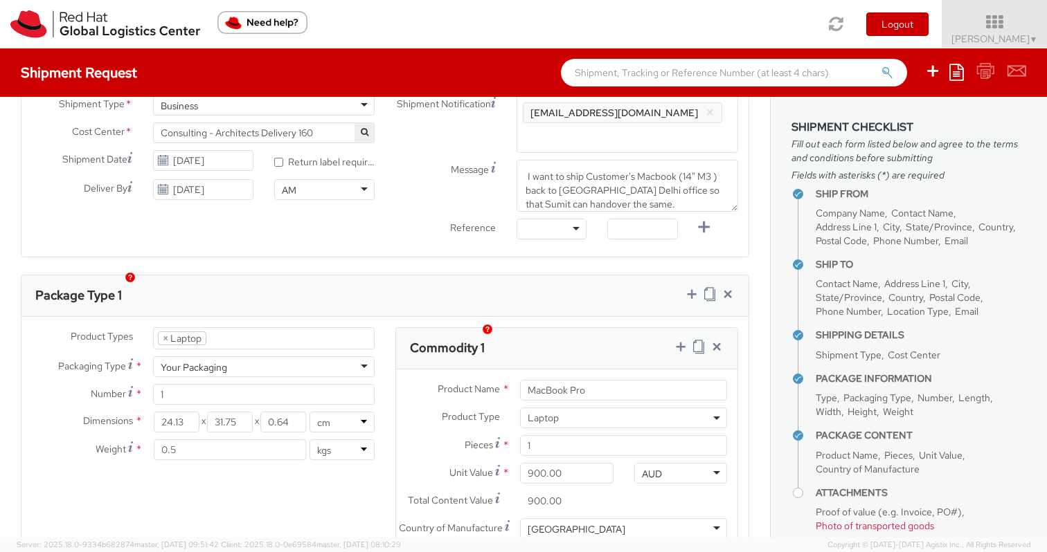
click at [350, 357] on div "Your Packaging" at bounding box center [264, 367] width 222 height 21
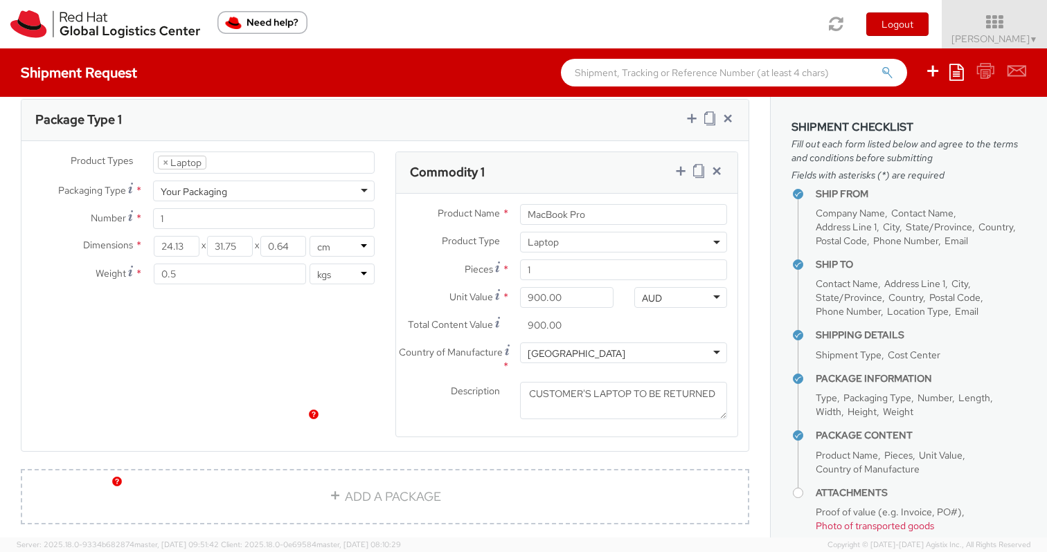
scroll to position [768, 0]
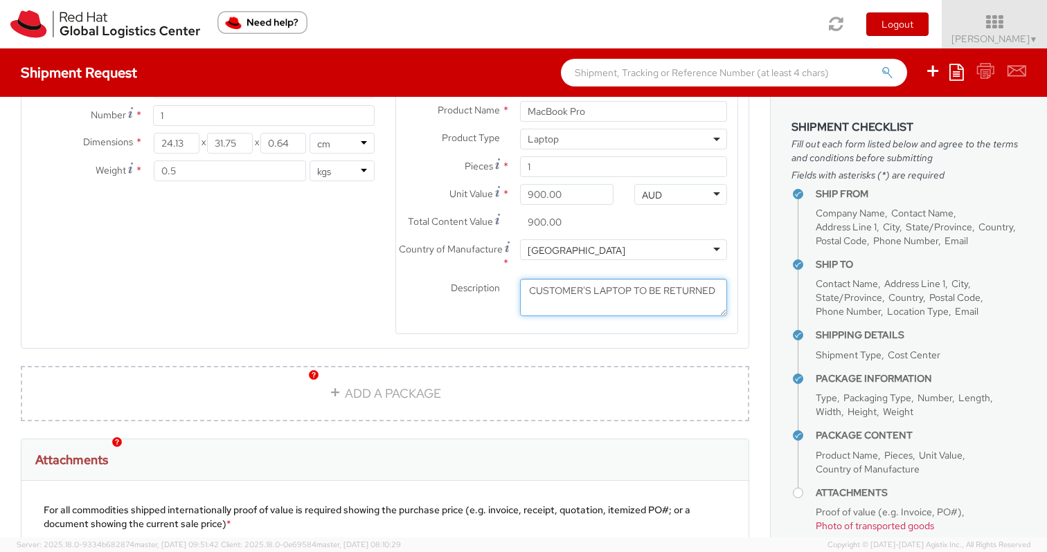
click at [618, 285] on textarea "CUSTOMER'S LAPTOP TO BE RETURNED" at bounding box center [623, 298] width 207 height 38
drag, startPoint x: 576, startPoint y: 278, endPoint x: 523, endPoint y: 277, distance: 52.6
click at [523, 279] on textarea "CUSTOMER'S LAPTOP TO BE RETURNED. I don't have packaging and need help with it." at bounding box center [623, 298] width 207 height 38
click at [577, 285] on textarea "Customer's laptop and I don't have packaging and need help with it." at bounding box center [623, 298] width 207 height 38
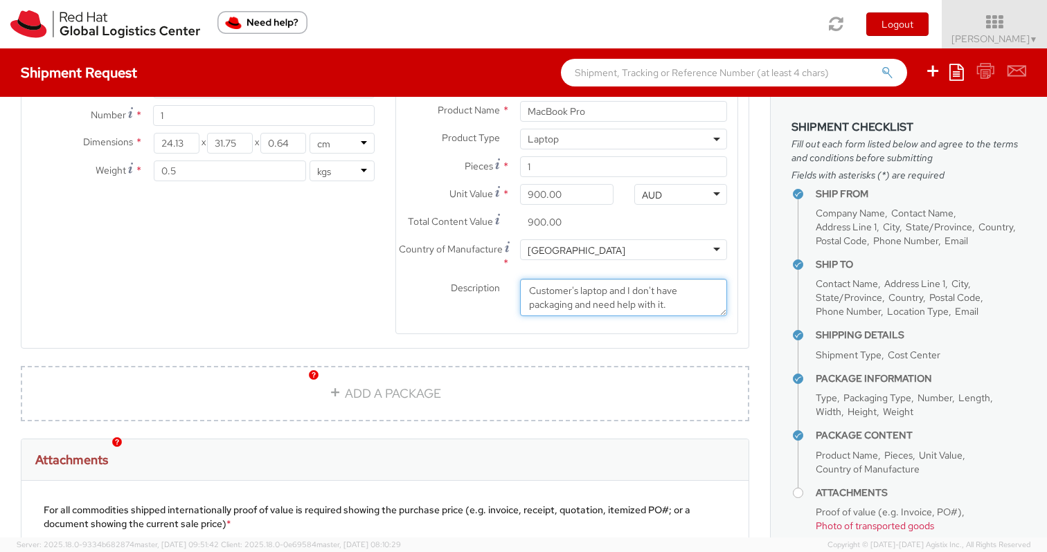
click at [577, 285] on textarea "Customer's laptop and I don't have packaging and need help with it." at bounding box center [623, 298] width 207 height 38
click at [659, 288] on textarea "Customer's laptop and I don't have packaging. I need help with it." at bounding box center [623, 298] width 207 height 38
click at [581, 286] on textarea "Customer's laptop and I don't have packaging. I need help to pack it." at bounding box center [623, 298] width 207 height 38
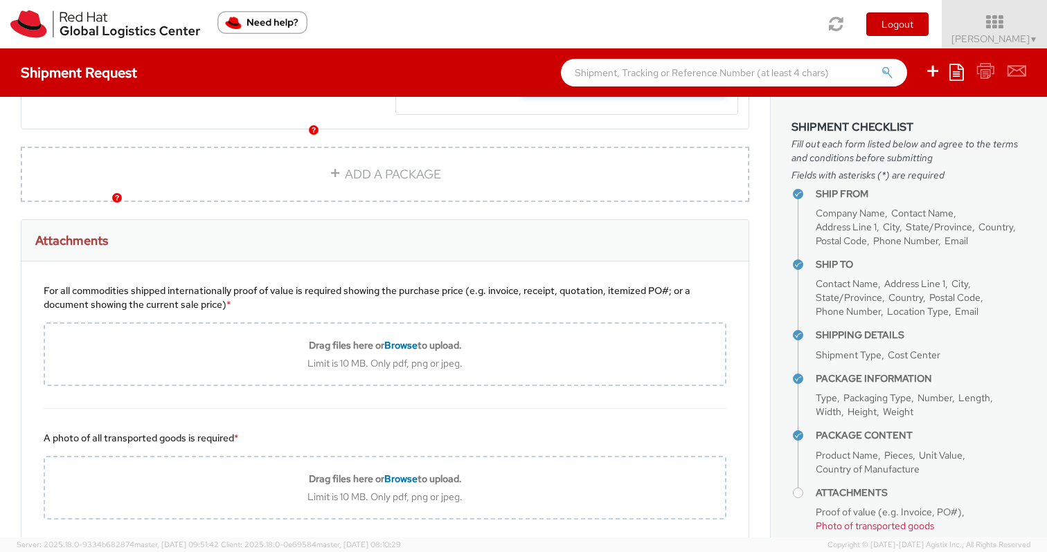
scroll to position [1062, 0]
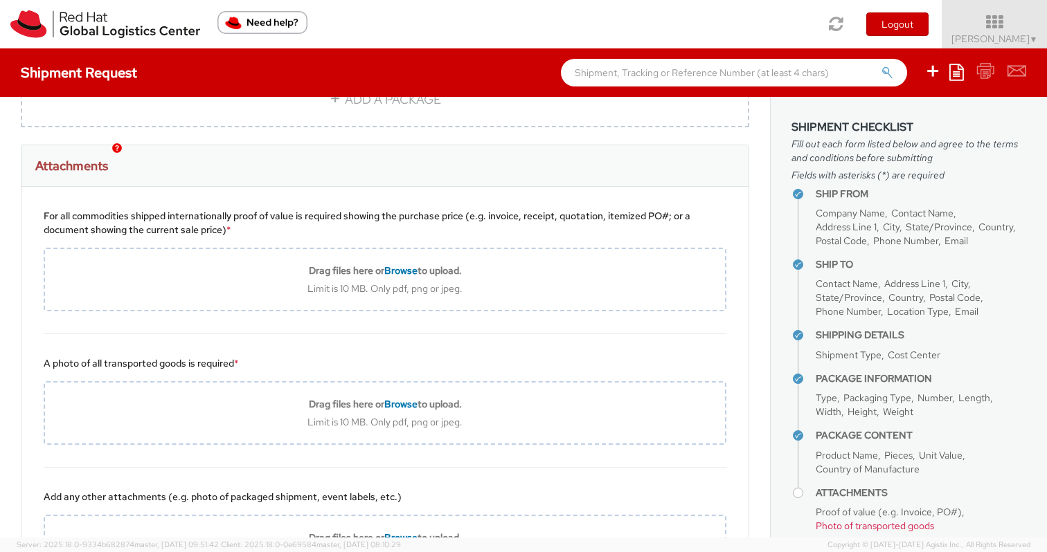
type textarea "Customer's laptop and I don't have packaging. I need help to pack it."
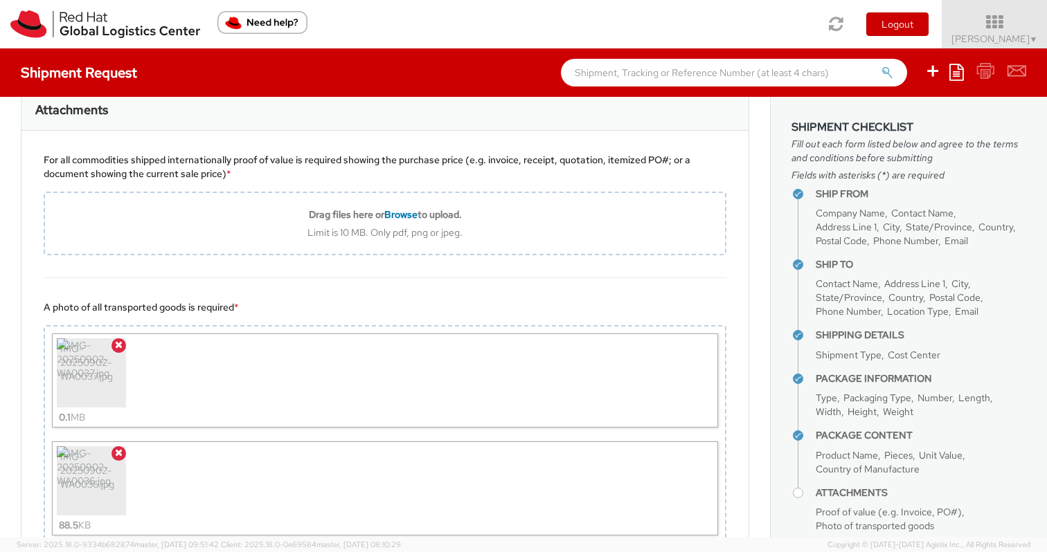
scroll to position [1122, 0]
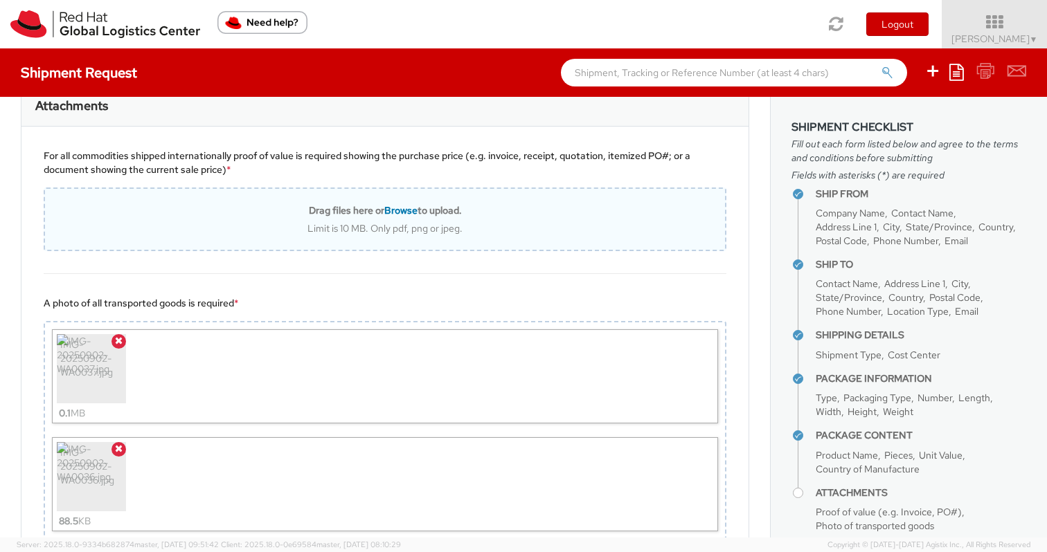
click at [415, 204] on div "Drag files here or Browse to upload. Limit is 10 MB. Only pdf, png or jpeg." at bounding box center [385, 219] width 680 height 30
type input "C:\fakepath\Image 2-9-2025 at 12.01 pm.jpeg"
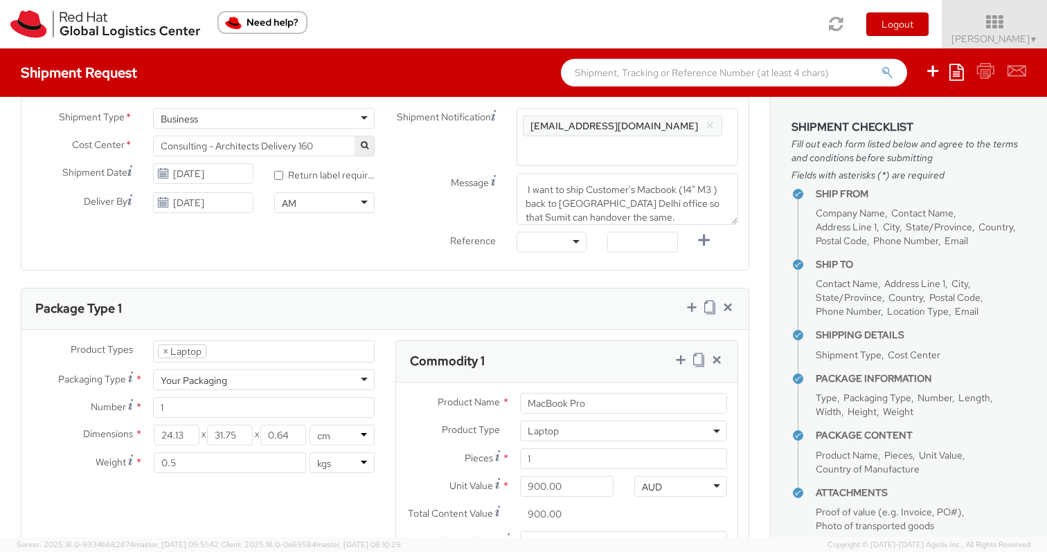
scroll to position [476, 0]
click at [169, 453] on input "0.5" at bounding box center [230, 463] width 152 height 21
type input "1"
click at [219, 492] on div "Product Types * Documents Docking Station Laptop Monitor Other Hardware Server …" at bounding box center [384, 493] width 727 height 304
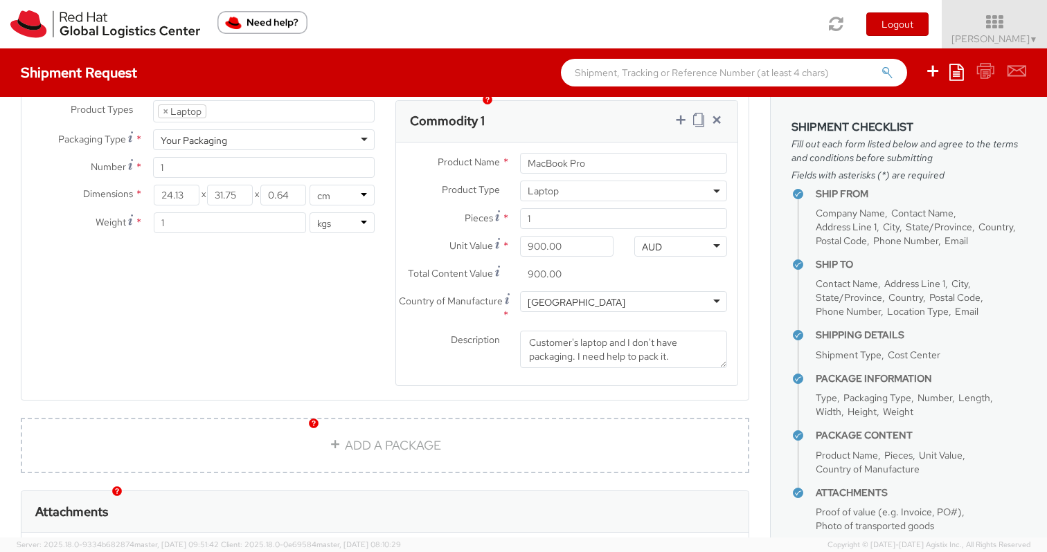
scroll to position [719, 0]
drag, startPoint x: 528, startPoint y: 224, endPoint x: 510, endPoint y: 224, distance: 18.7
click at [510, 233] on div "900.00" at bounding box center [567, 243] width 114 height 21
type input "100.00"
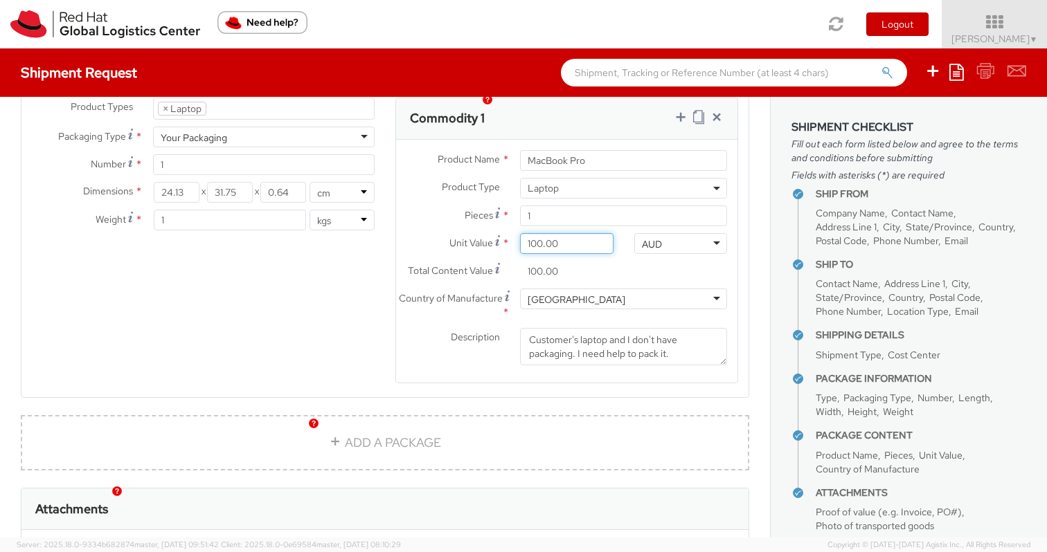
type input "1,002.00"
type input "100.00"
type input "10.00"
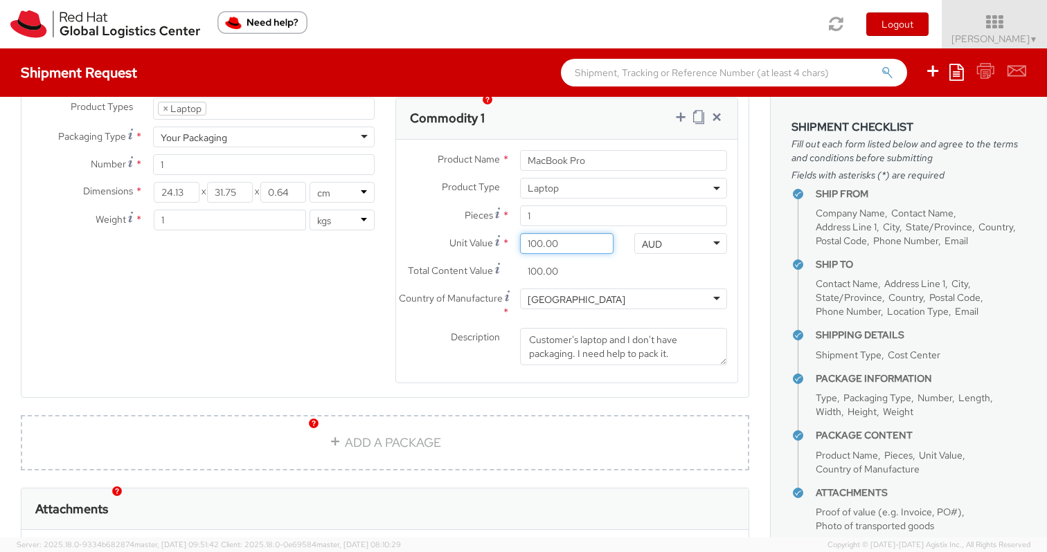
type input "10.00"
type input "1.00"
type input "0.00"
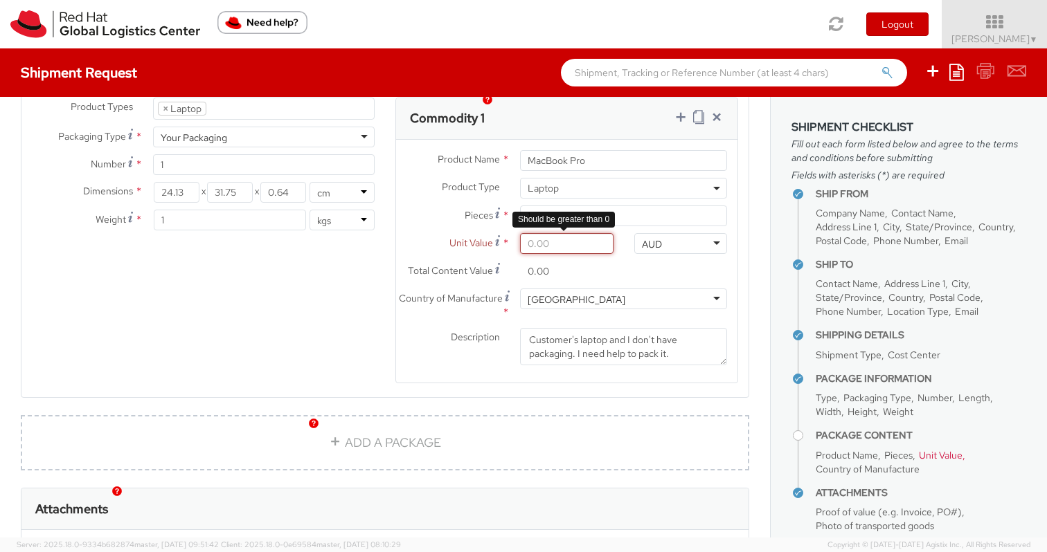
type input "1.00"
type input "12.00"
type input "120.00"
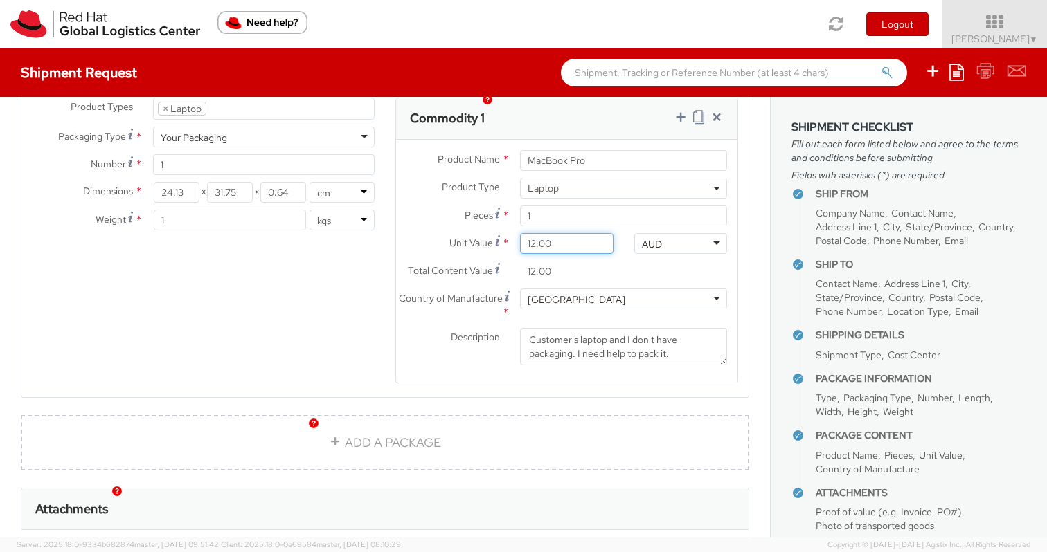
type input "120.00"
type input "1,200.00"
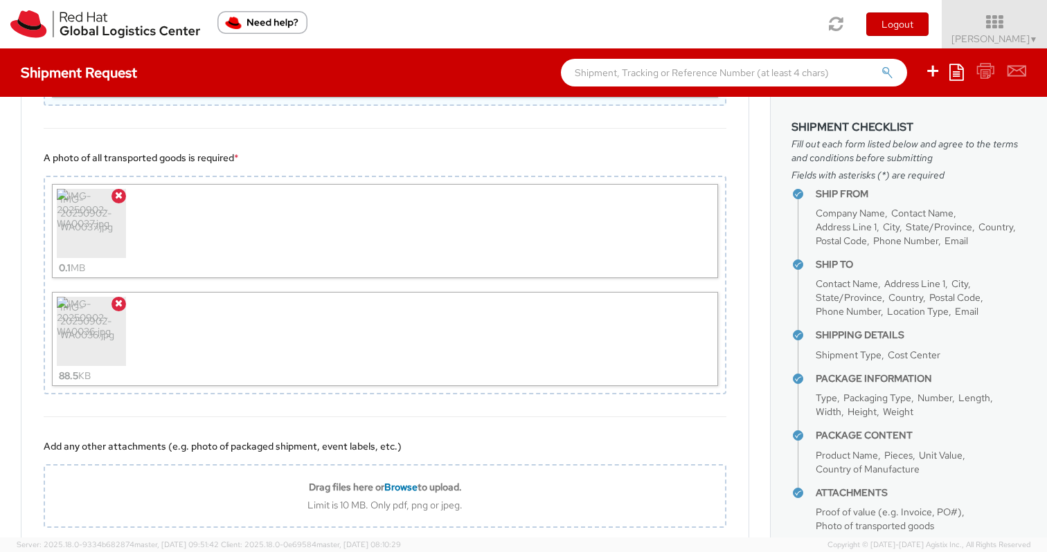
scroll to position [1383, 0]
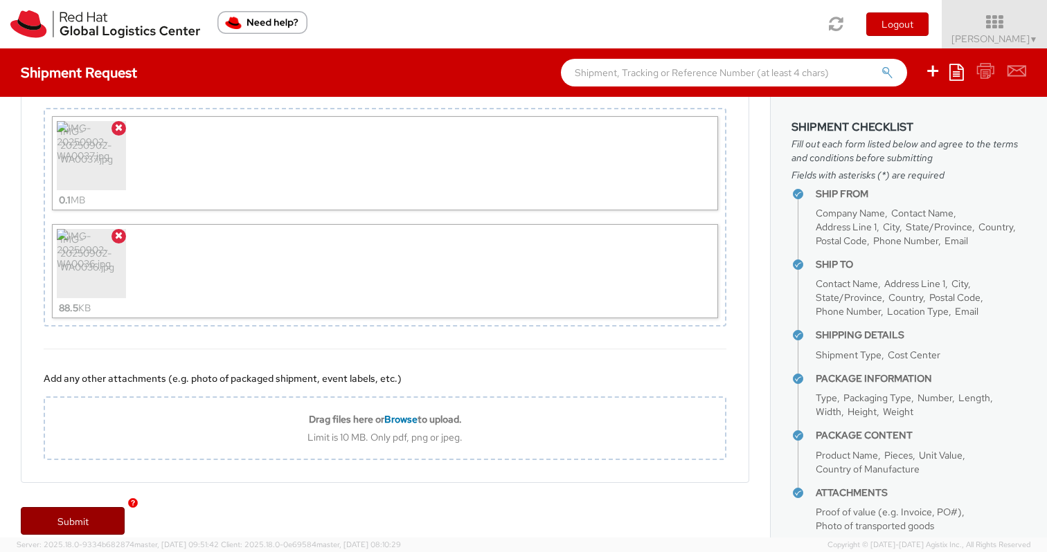
click at [70, 507] on link "Submit" at bounding box center [73, 521] width 104 height 28
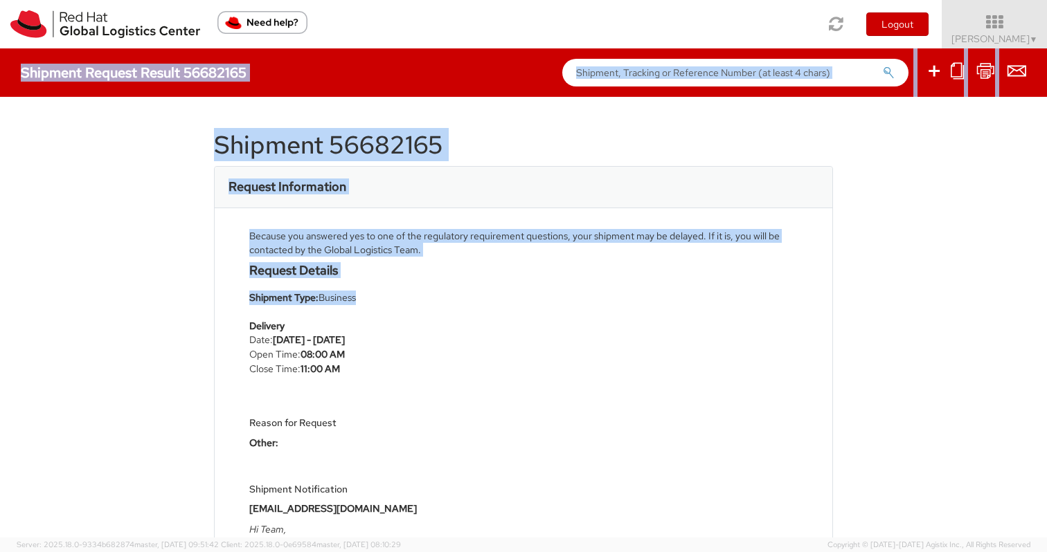
drag, startPoint x: 937, startPoint y: 283, endPoint x: 835, endPoint y: -53, distance: 350.9
click at [835, 0] on html "annexa Batch Shipping Guide Created with Sketch. calendar Created with Sketch." at bounding box center [523, 276] width 1047 height 552
click at [913, 289] on div "Shipment 56682165 Request Information Because you answered yes to one of the re…" at bounding box center [523, 317] width 1047 height 441
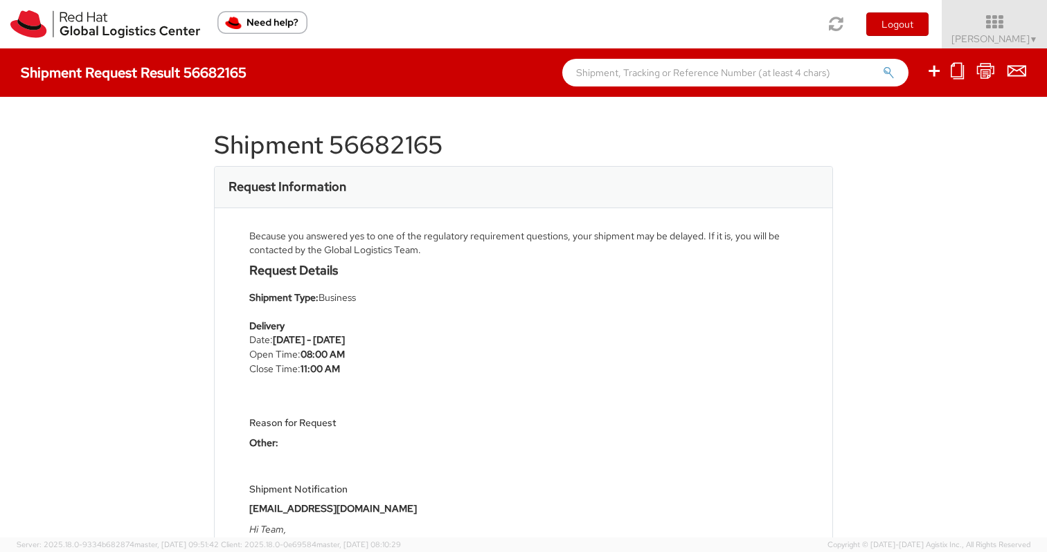
click at [208, 66] on h4 "Shipment Request Result 56682165" at bounding box center [134, 72] width 226 height 15
click at [746, 73] on input "text" at bounding box center [735, 73] width 346 height 28
click at [45, 16] on img at bounding box center [105, 24] width 190 height 28
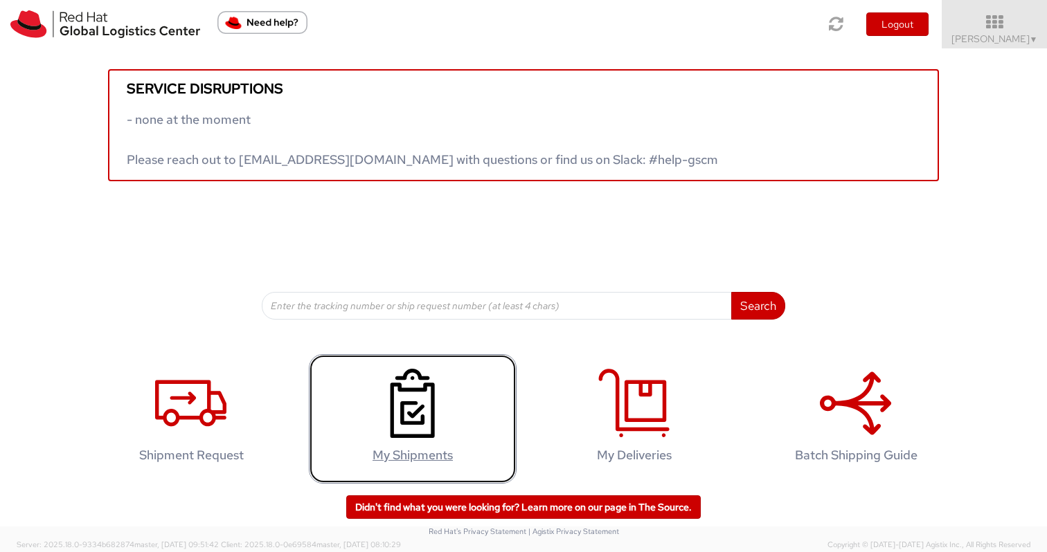
click at [410, 408] on icon at bounding box center [412, 403] width 71 height 69
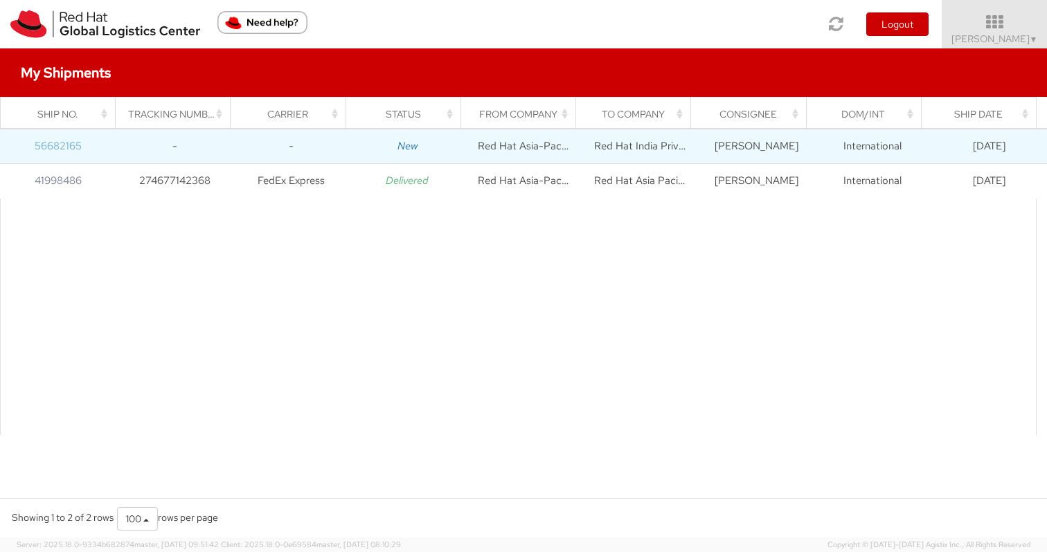
click at [61, 149] on link "56682165" at bounding box center [58, 146] width 47 height 14
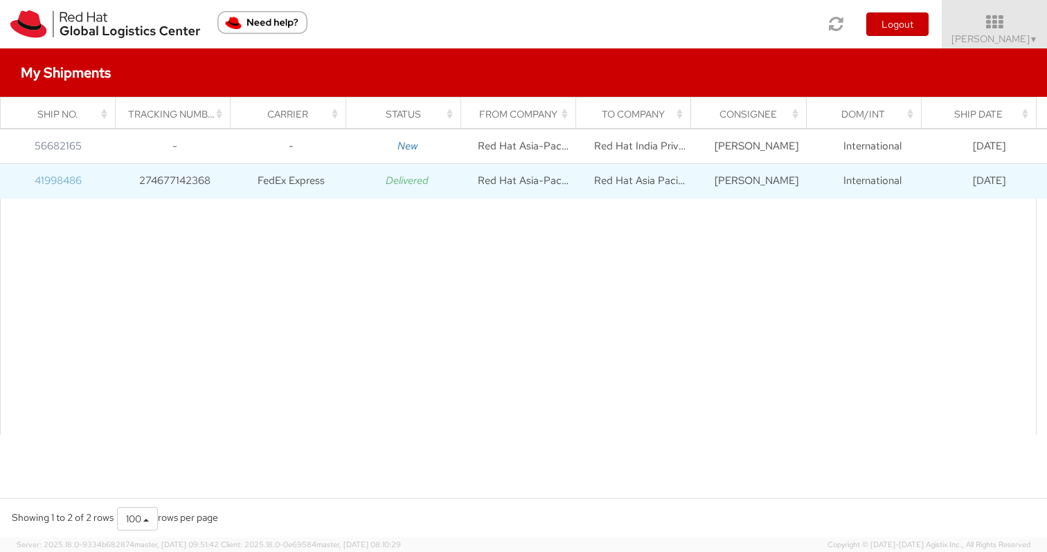
click at [63, 177] on link "41998486" at bounding box center [58, 181] width 47 height 14
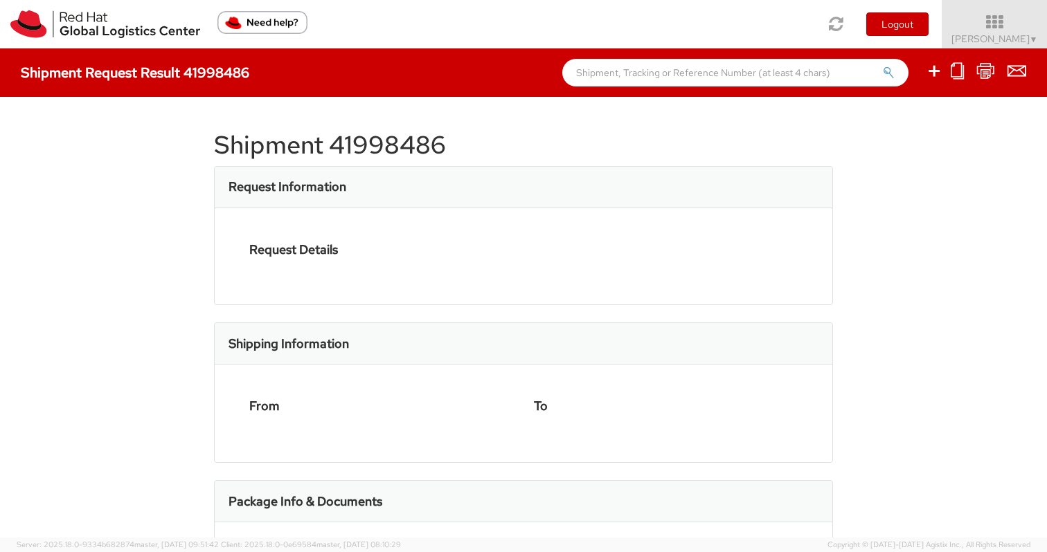
click at [63, 177] on div at bounding box center [523, 276] width 1047 height 552
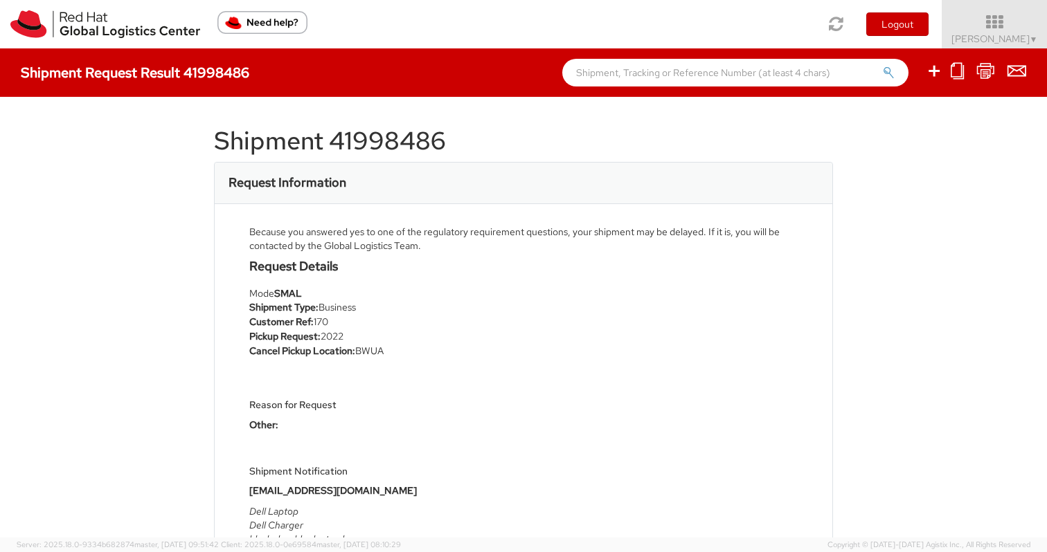
scroll to position [2, 0]
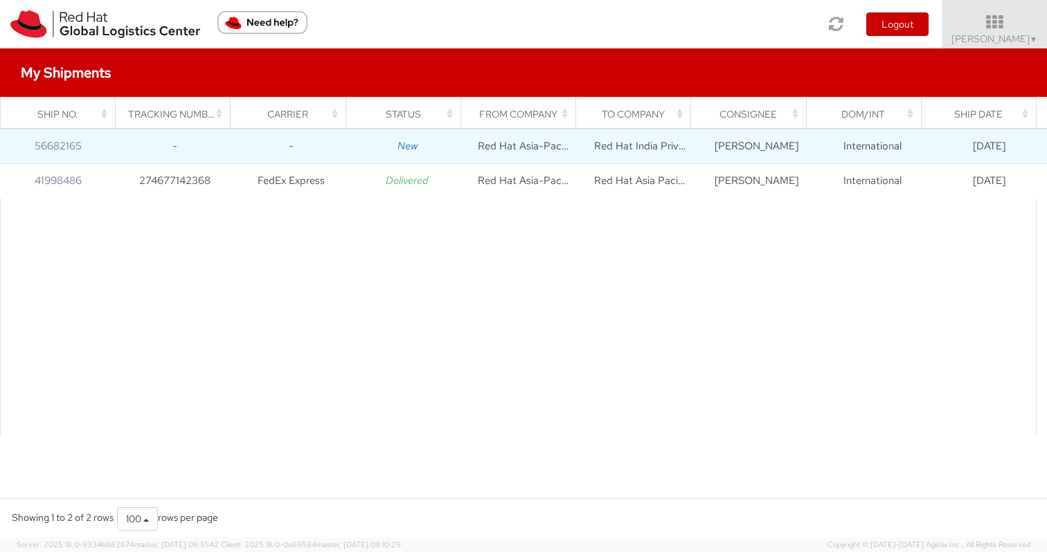
click at [23, 147] on td "56682165" at bounding box center [58, 146] width 116 height 35
click at [21, 145] on td "56682165" at bounding box center [58, 146] width 116 height 35
click at [397, 146] on icon "New" at bounding box center [407, 146] width 20 height 14
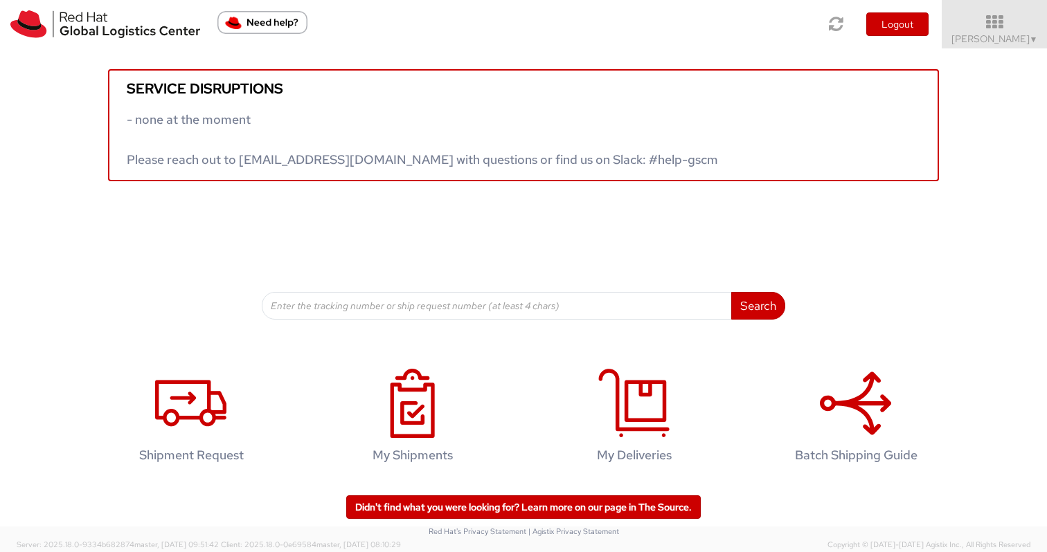
scroll to position [2, 0]
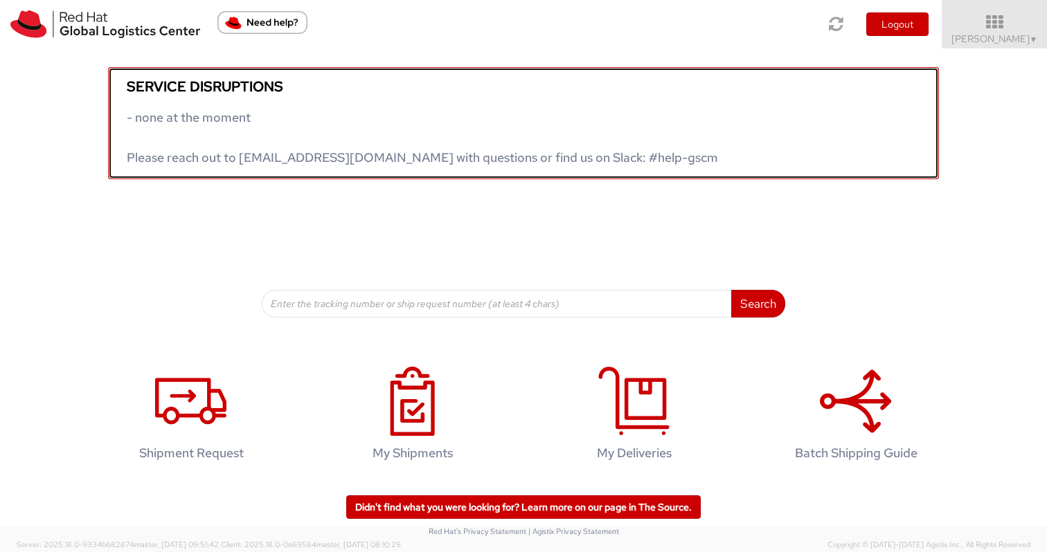
click at [595, 156] on span "- none at the moment Please reach out to [EMAIL_ADDRESS][DOMAIN_NAME] with ques…" at bounding box center [422, 137] width 591 height 56
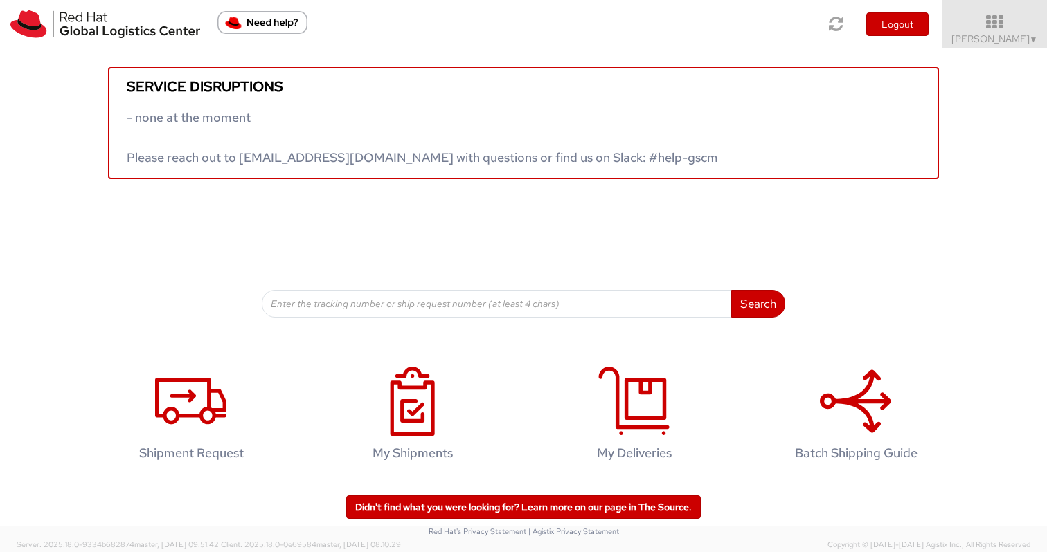
drag, startPoint x: 712, startPoint y: 160, endPoint x: 498, endPoint y: 3, distance: 265.0
